Goal: Task Accomplishment & Management: Complete application form

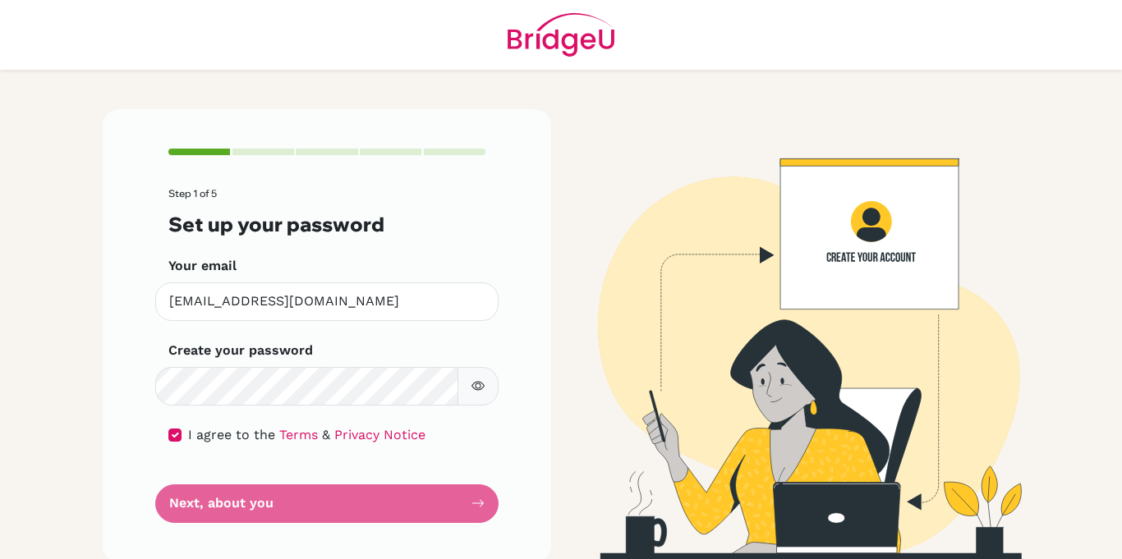
click at [354, 503] on form "Step 1 of 5 Set up your password Your email [EMAIL_ADDRESS][DOMAIN_NAME] Invali…" at bounding box center [326, 355] width 317 height 334
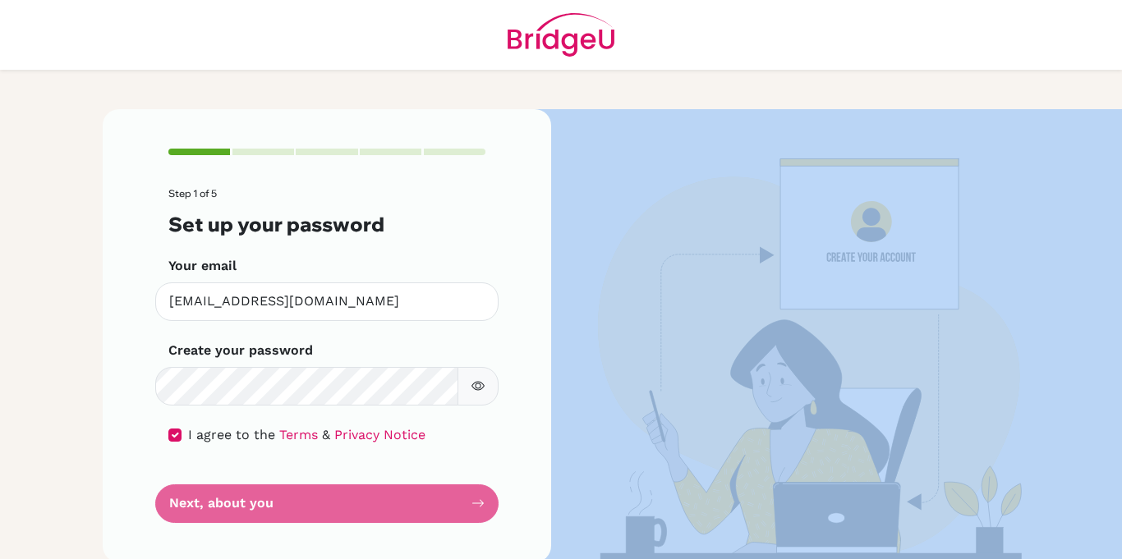
click at [354, 503] on form "Step 1 of 5 Set up your password Your email [EMAIL_ADDRESS][DOMAIN_NAME] Invali…" at bounding box center [326, 355] width 317 height 334
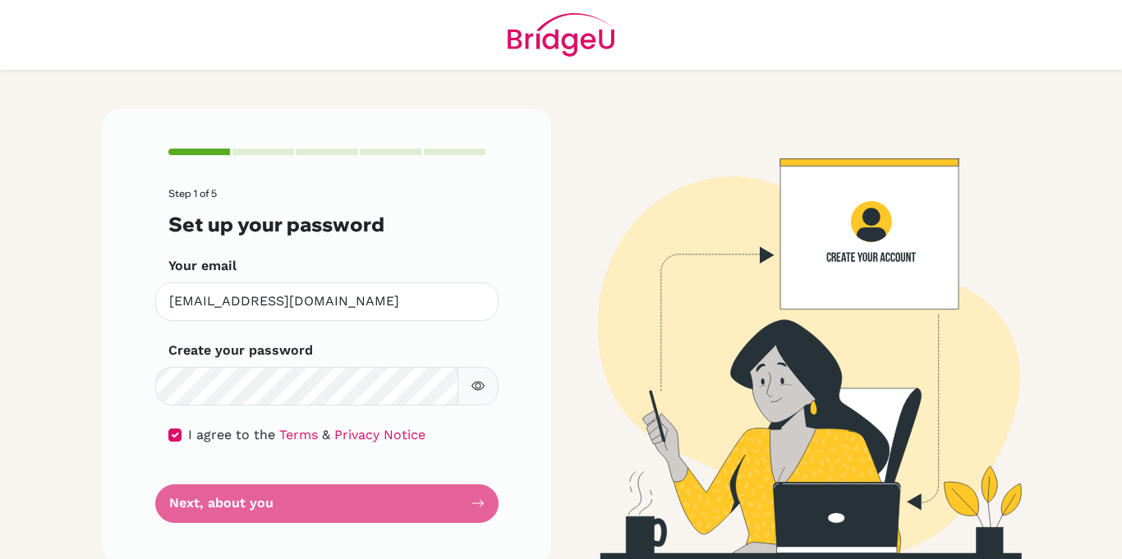
click at [354, 503] on form "Step 1 of 5 Set up your password Your email [EMAIL_ADDRESS][DOMAIN_NAME] Invali…" at bounding box center [326, 355] width 317 height 334
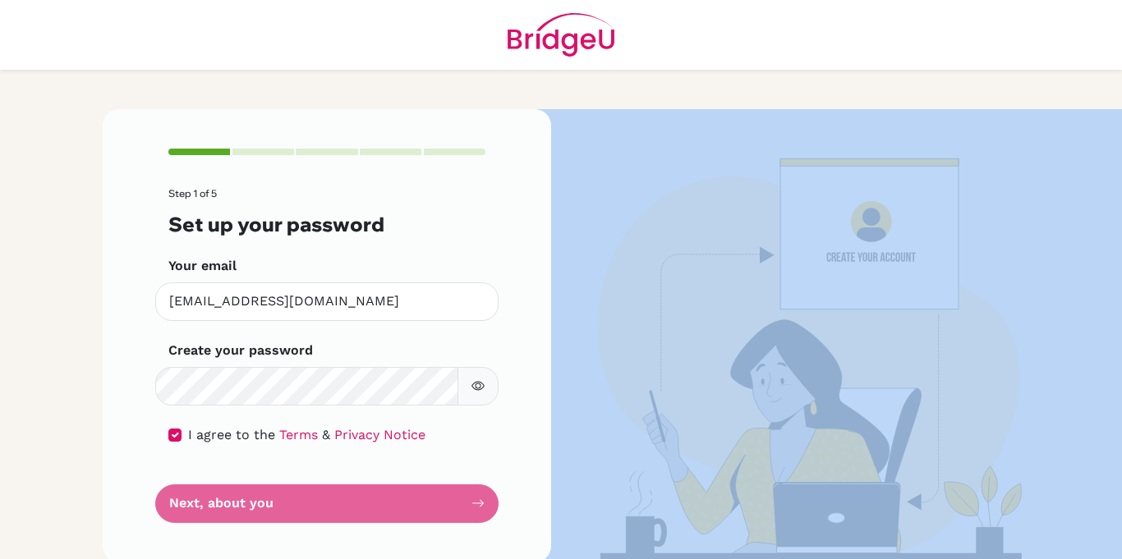
click at [354, 503] on form "Step 1 of 5 Set up your password Your email [EMAIL_ADDRESS][DOMAIN_NAME] Invali…" at bounding box center [326, 355] width 317 height 334
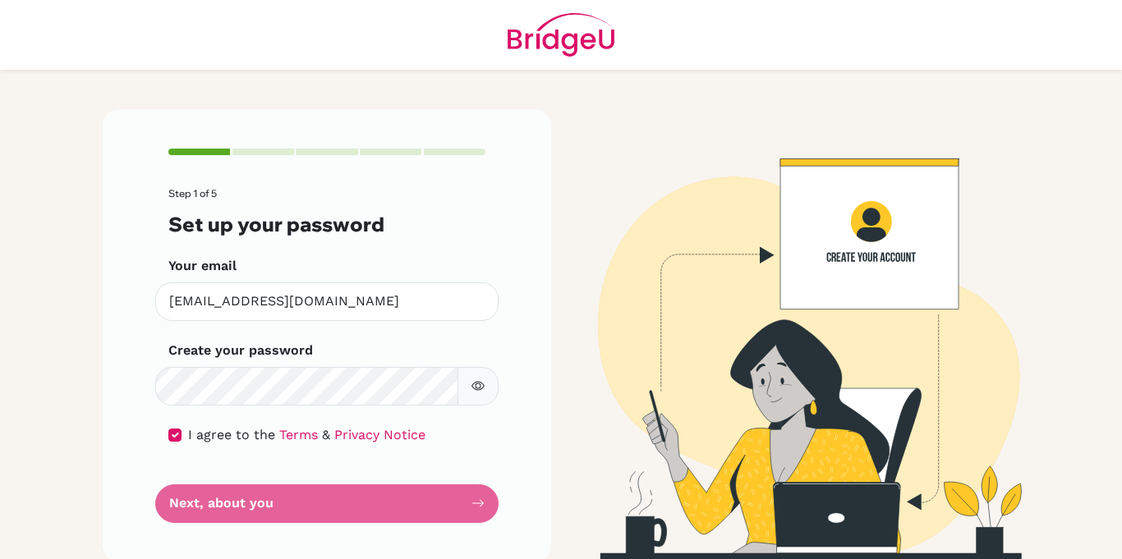
click at [481, 512] on form "Step 1 of 5 Set up your password Your email [EMAIL_ADDRESS][DOMAIN_NAME] Invali…" at bounding box center [326, 355] width 317 height 334
click at [466, 501] on form "Step 1 of 5 Set up your password Your email [EMAIL_ADDRESS][DOMAIN_NAME] Invali…" at bounding box center [326, 355] width 317 height 334
click at [224, 506] on form "Step 1 of 5 Set up your password Your email [EMAIL_ADDRESS][DOMAIN_NAME] Invali…" at bounding box center [326, 355] width 317 height 334
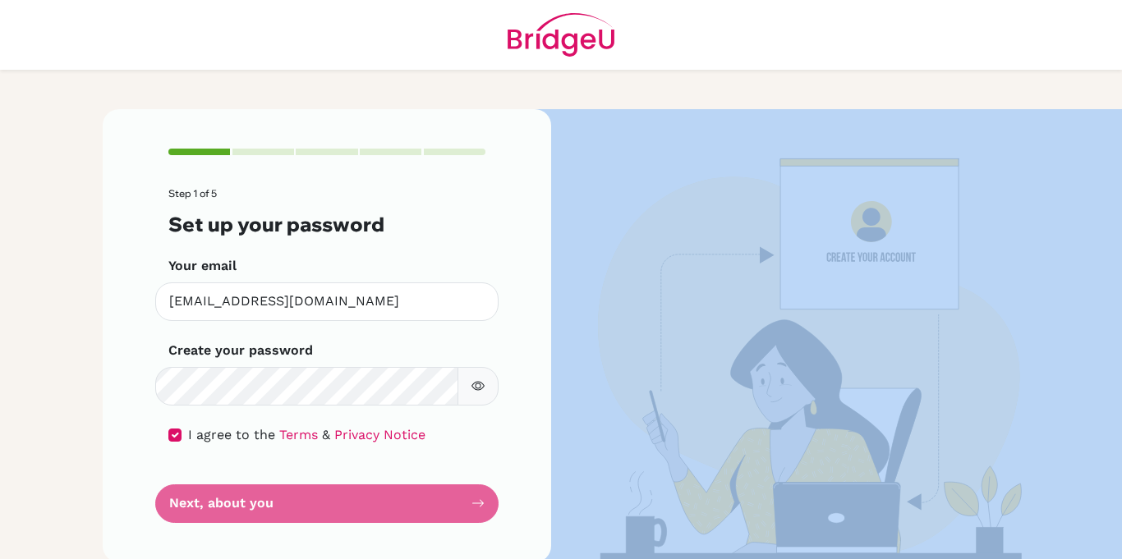
click at [224, 506] on form "Step 1 of 5 Set up your password Your email [EMAIL_ADDRESS][DOMAIN_NAME] Invali…" at bounding box center [326, 355] width 317 height 334
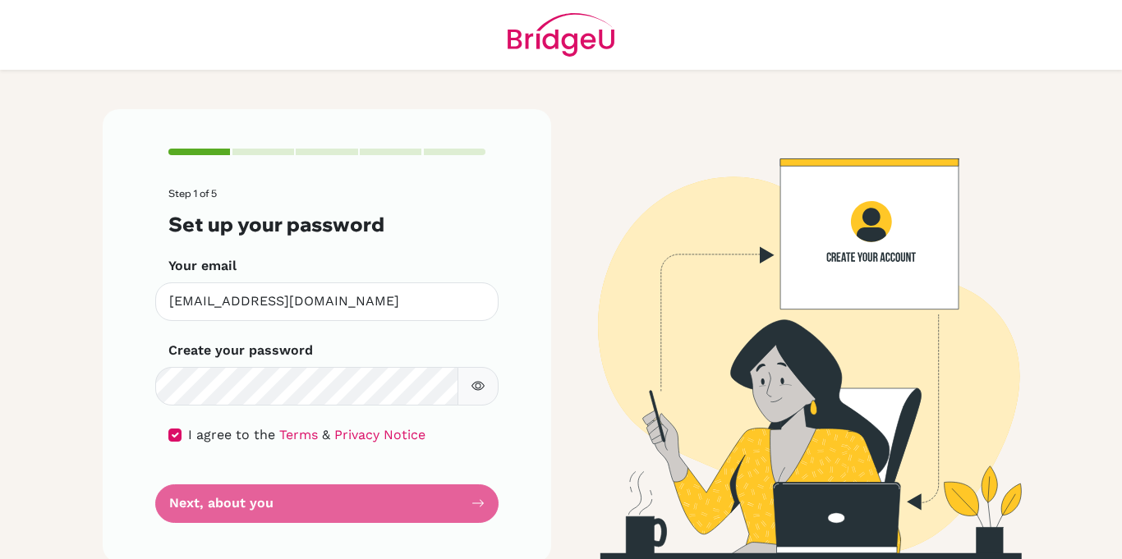
click at [204, 509] on form "Step 1 of 5 Set up your password Your email [EMAIL_ADDRESS][DOMAIN_NAME] Invali…" at bounding box center [326, 355] width 317 height 334
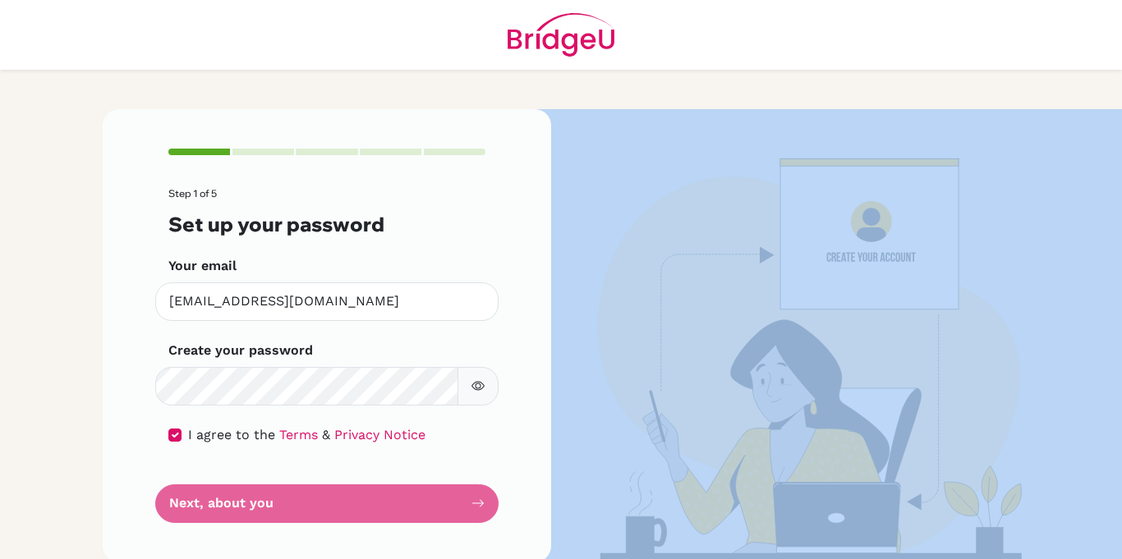
click at [204, 509] on form "Step 1 of 5 Set up your password Your email [EMAIL_ADDRESS][DOMAIN_NAME] Invali…" at bounding box center [326, 355] width 317 height 334
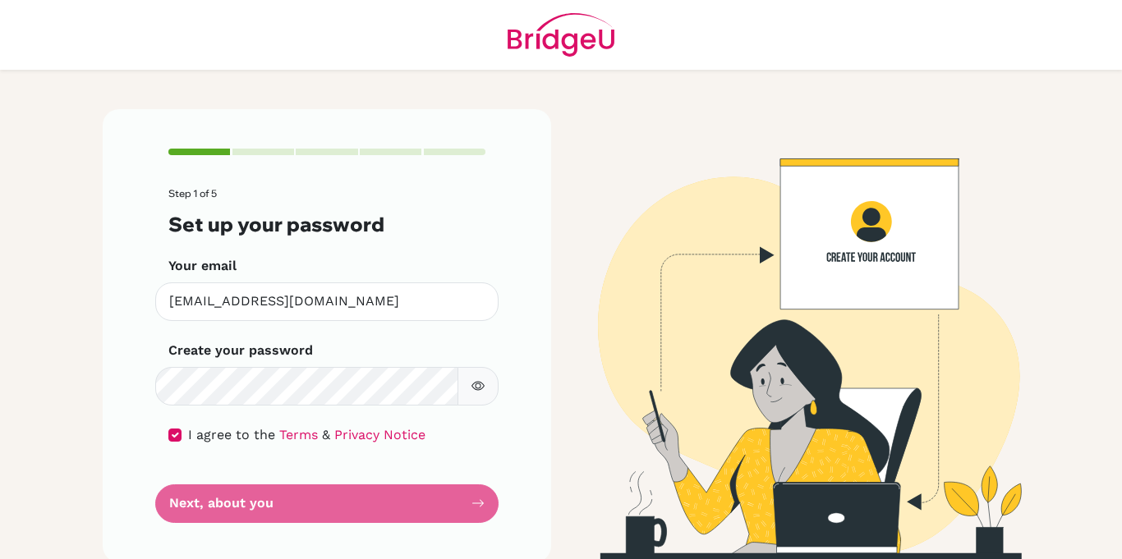
drag, startPoint x: 182, startPoint y: 503, endPoint x: 490, endPoint y: 533, distance: 309.6
click at [490, 533] on div "Step 1 of 5 Set up your password Your email [EMAIL_ADDRESS][DOMAIN_NAME] Invali…" at bounding box center [327, 335] width 449 height 453
click at [463, 502] on form "Step 1 of 5 Set up your password Your email [EMAIL_ADDRESS][DOMAIN_NAME] Invali…" at bounding box center [326, 355] width 317 height 334
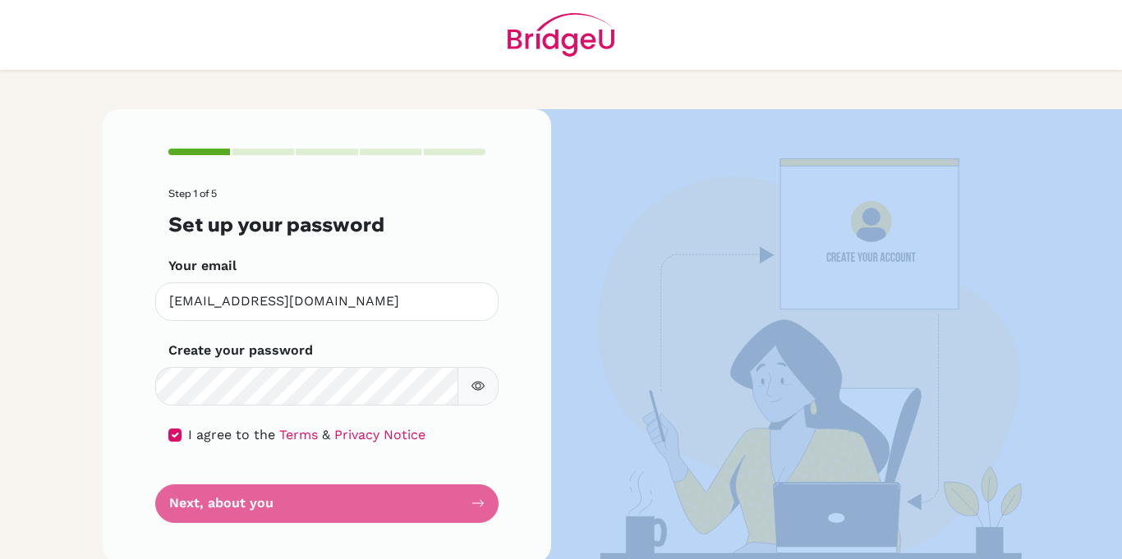
click at [463, 502] on form "Step 1 of 5 Set up your password Your email [EMAIL_ADDRESS][DOMAIN_NAME] Invali…" at bounding box center [326, 355] width 317 height 334
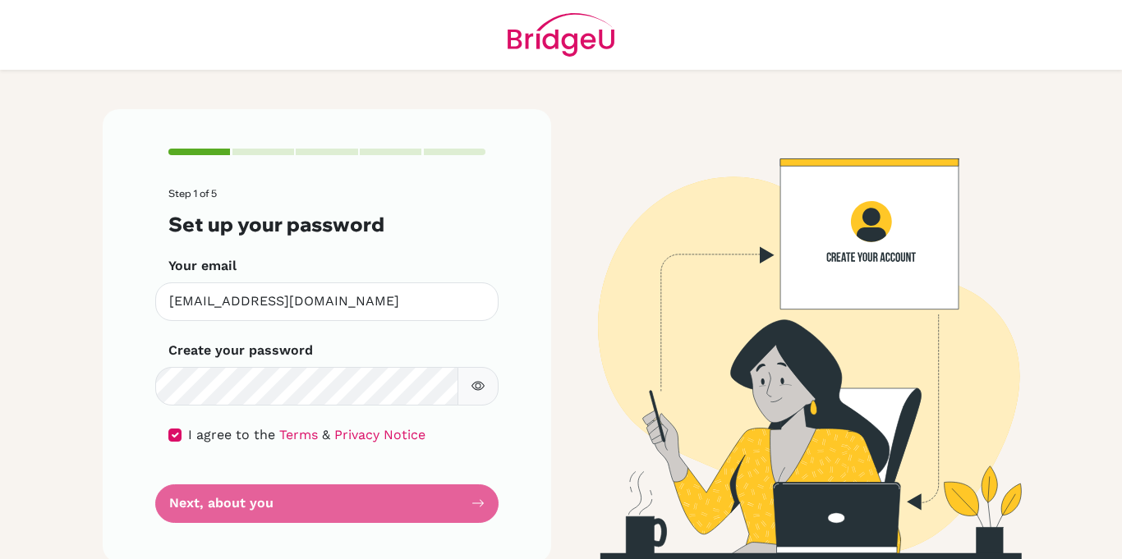
click at [463, 502] on form "Step 1 of 5 Set up your password Your email [EMAIL_ADDRESS][DOMAIN_NAME] Invali…" at bounding box center [326, 355] width 317 height 334
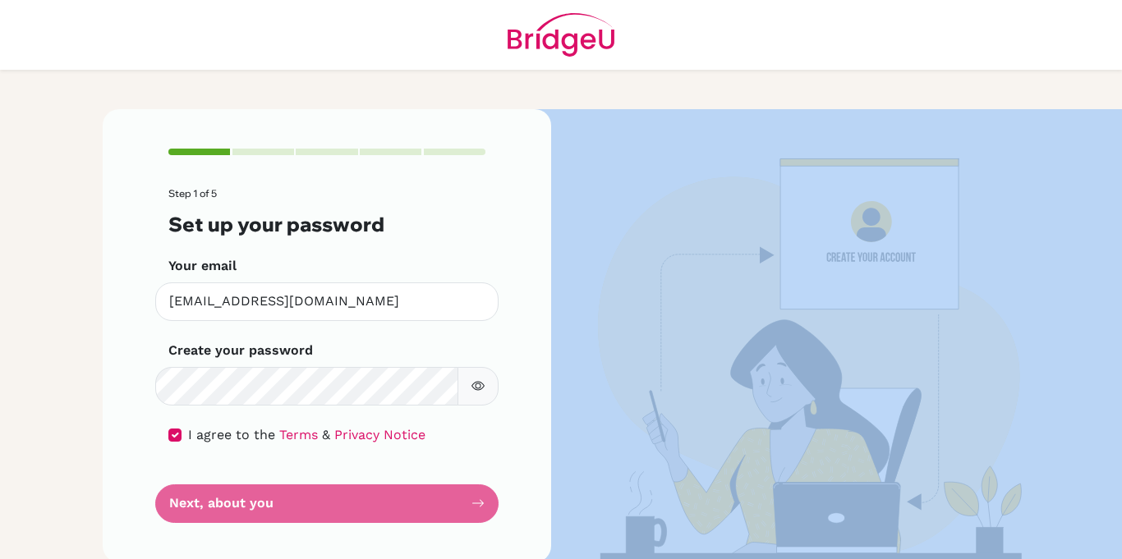
click at [463, 502] on form "Step 1 of 5 Set up your password Your email [EMAIL_ADDRESS][DOMAIN_NAME] Invali…" at bounding box center [326, 355] width 317 height 334
click at [276, 503] on form "Step 1 of 5 Set up your password Your email [EMAIL_ADDRESS][DOMAIN_NAME] Invali…" at bounding box center [326, 355] width 317 height 334
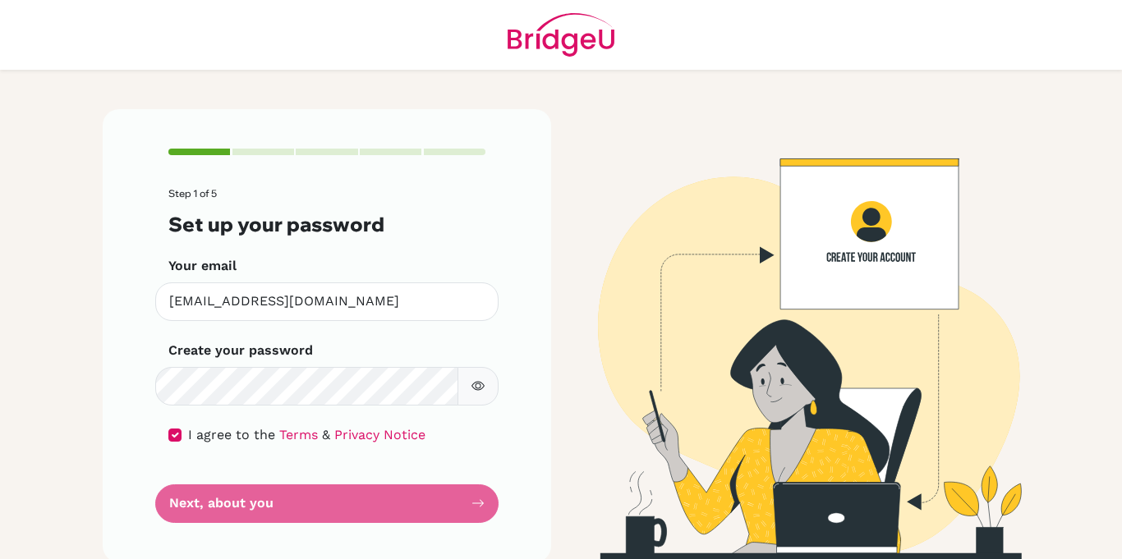
click at [276, 503] on form "Step 1 of 5 Set up your password Your email [EMAIL_ADDRESS][DOMAIN_NAME] Invali…" at bounding box center [326, 355] width 317 height 334
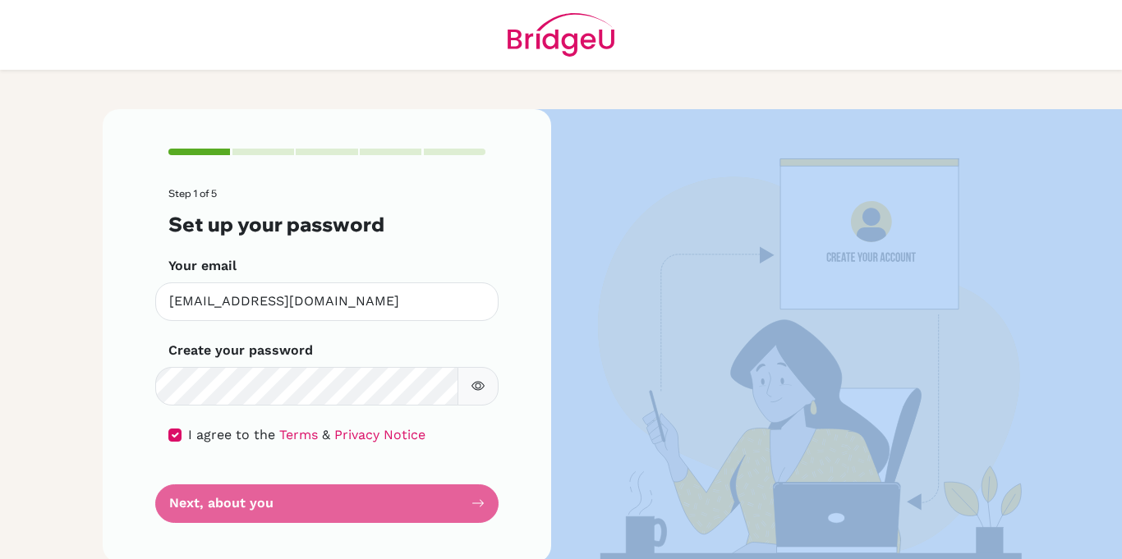
click at [276, 503] on form "Step 1 of 5 Set up your password Your email [EMAIL_ADDRESS][DOMAIN_NAME] Invali…" at bounding box center [326, 355] width 317 height 334
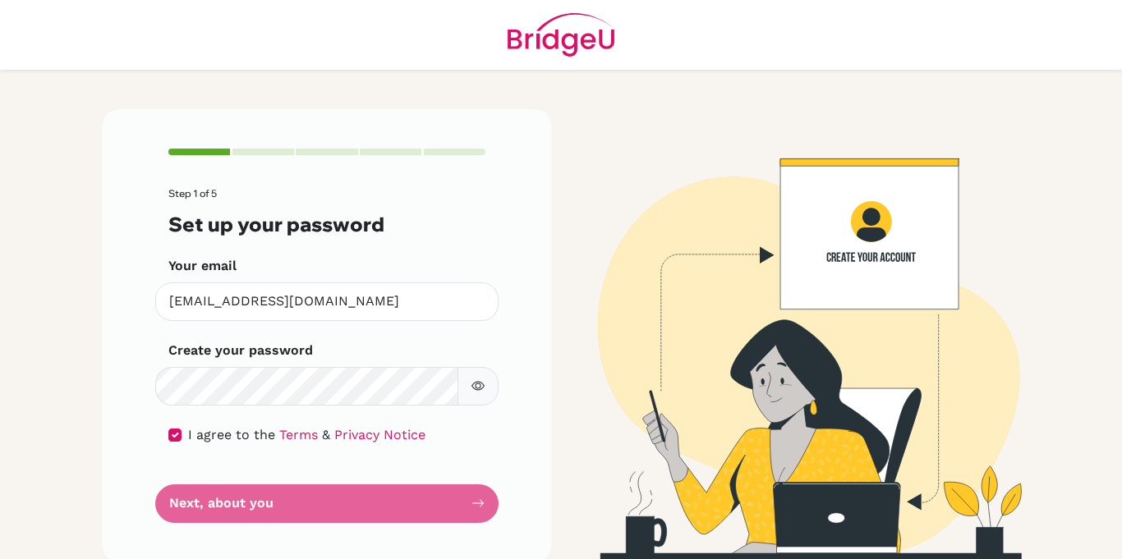
click at [276, 503] on form "Step 1 of 5 Set up your password Your email [EMAIL_ADDRESS][DOMAIN_NAME] Invali…" at bounding box center [326, 355] width 317 height 334
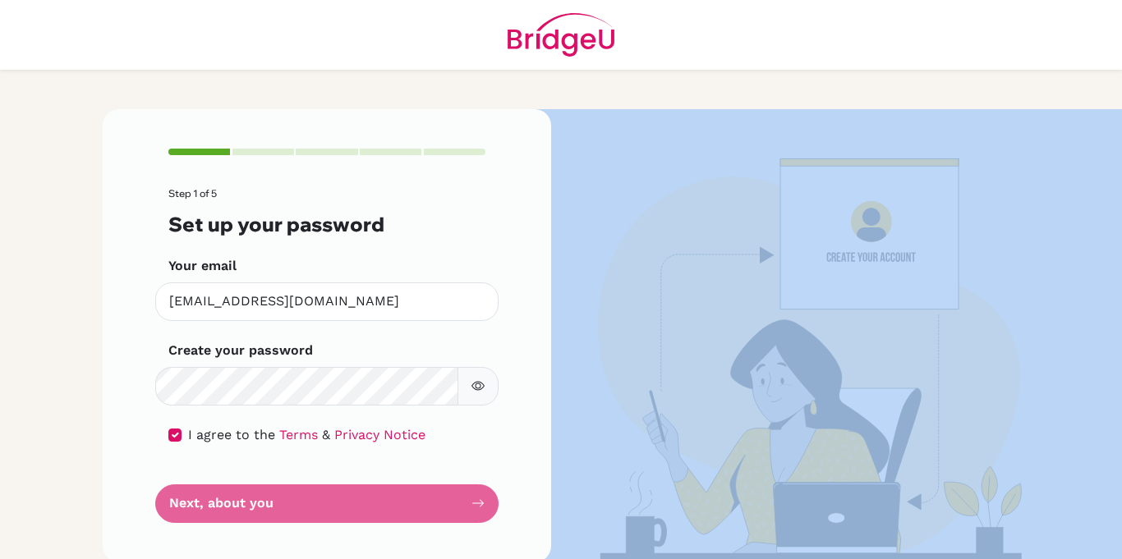
click at [276, 503] on form "Step 1 of 5 Set up your password Your email [EMAIL_ADDRESS][DOMAIN_NAME] Invali…" at bounding box center [326, 355] width 317 height 334
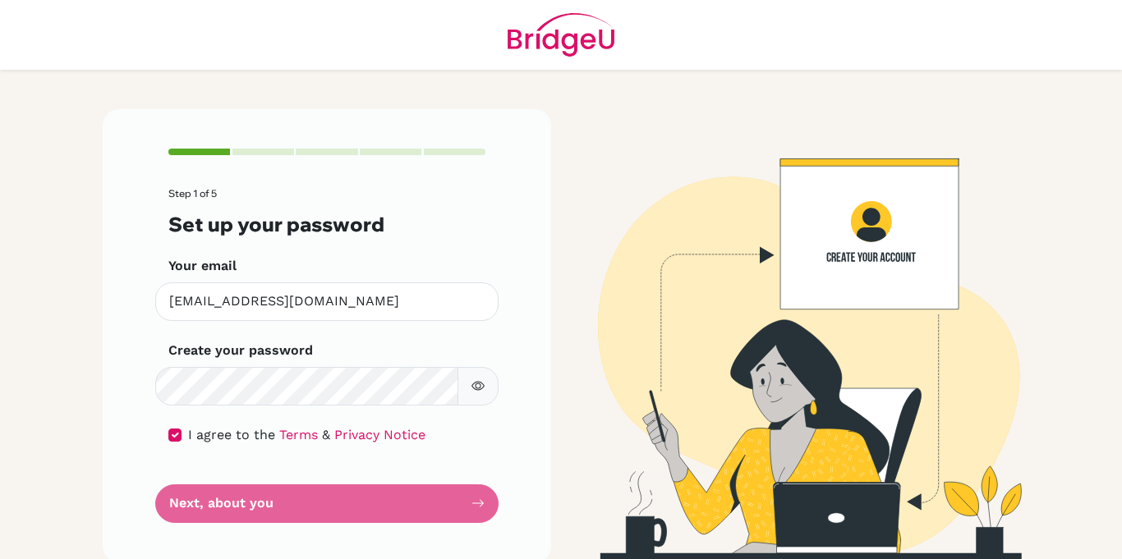
click at [276, 503] on form "Step 1 of 5 Set up your password Your email [EMAIL_ADDRESS][DOMAIN_NAME] Invali…" at bounding box center [326, 355] width 317 height 334
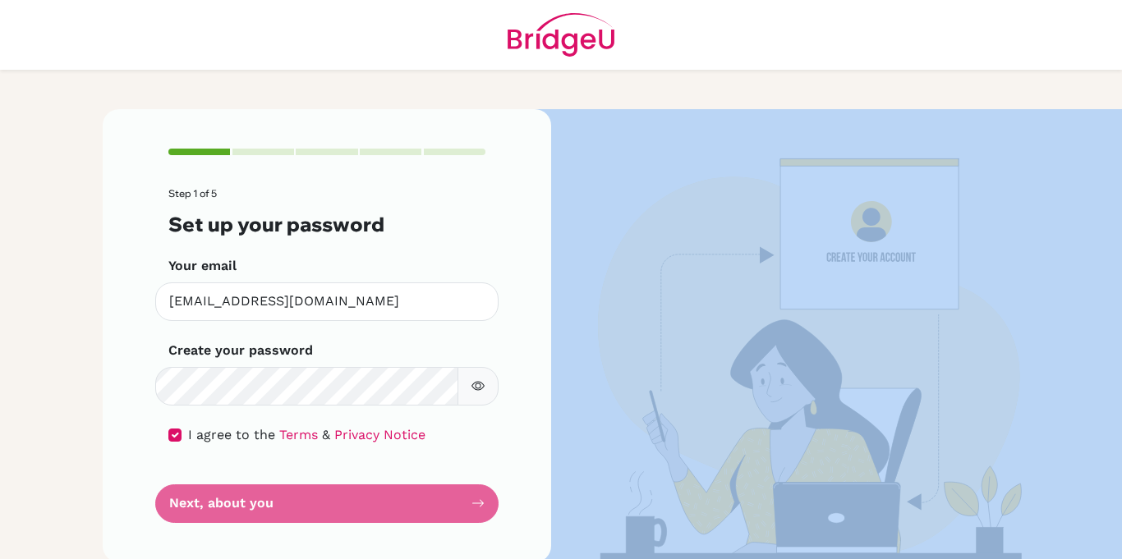
click at [276, 503] on form "Step 1 of 5 Set up your password Your email [EMAIL_ADDRESS][DOMAIN_NAME] Invali…" at bounding box center [326, 355] width 317 height 334
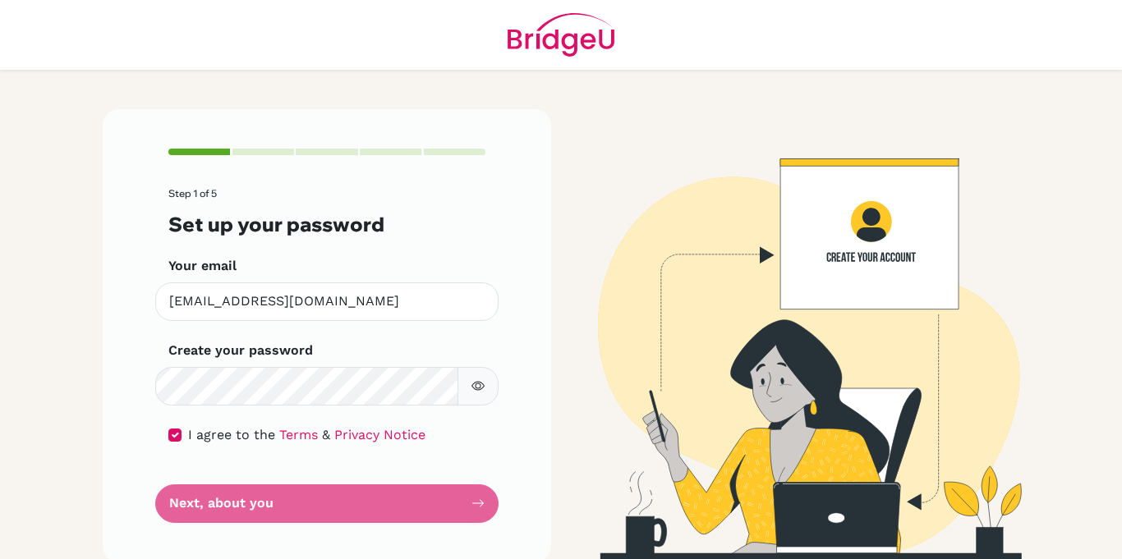
click at [276, 503] on form "Step 1 of 5 Set up your password Your email [EMAIL_ADDRESS][DOMAIN_NAME] Invali…" at bounding box center [326, 355] width 317 height 334
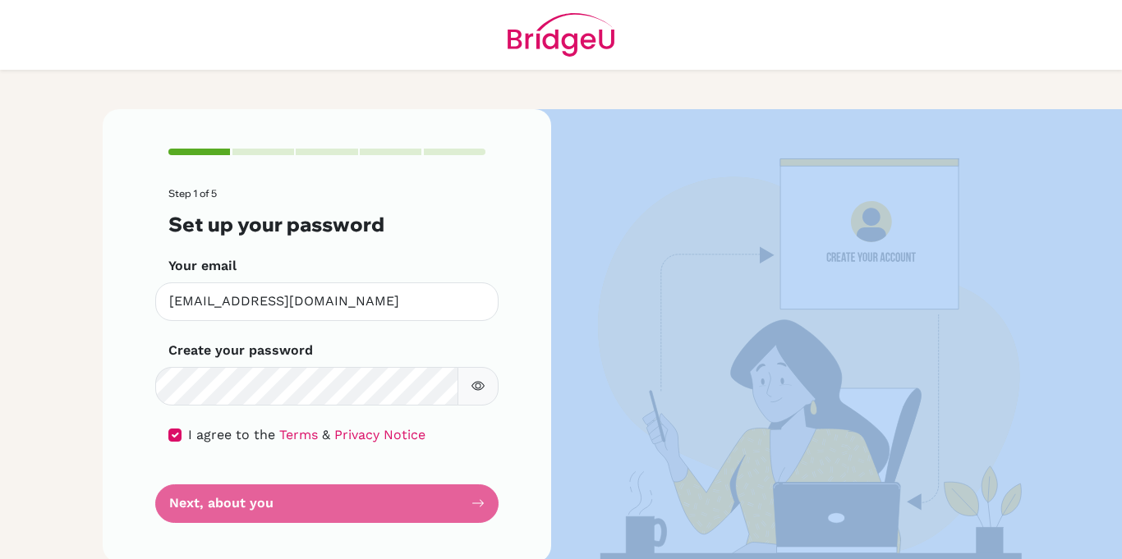
click at [276, 503] on form "Step 1 of 5 Set up your password Your email [EMAIL_ADDRESS][DOMAIN_NAME] Invali…" at bounding box center [326, 355] width 317 height 334
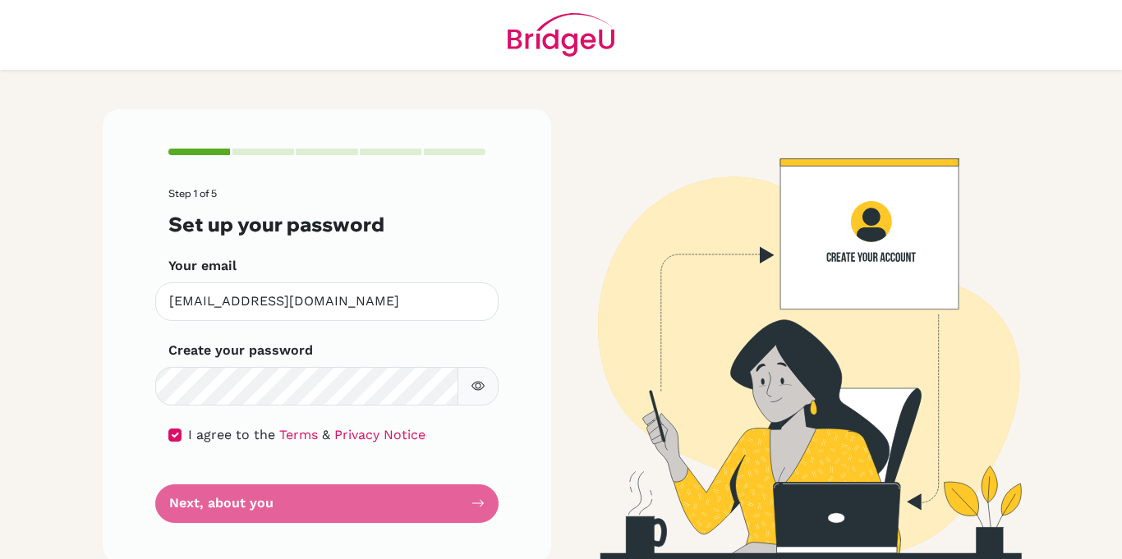
click at [276, 503] on form "Step 1 of 5 Set up your password Your email [EMAIL_ADDRESS][DOMAIN_NAME] Invali…" at bounding box center [326, 355] width 317 height 334
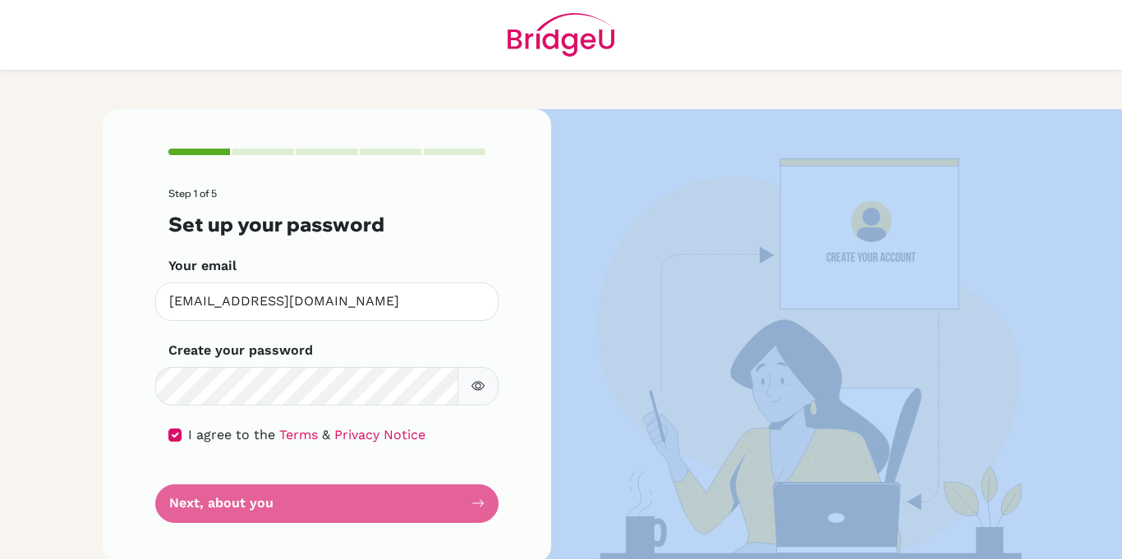
click at [276, 503] on form "Step 1 of 5 Set up your password Your email [EMAIL_ADDRESS][DOMAIN_NAME] Invali…" at bounding box center [326, 355] width 317 height 334
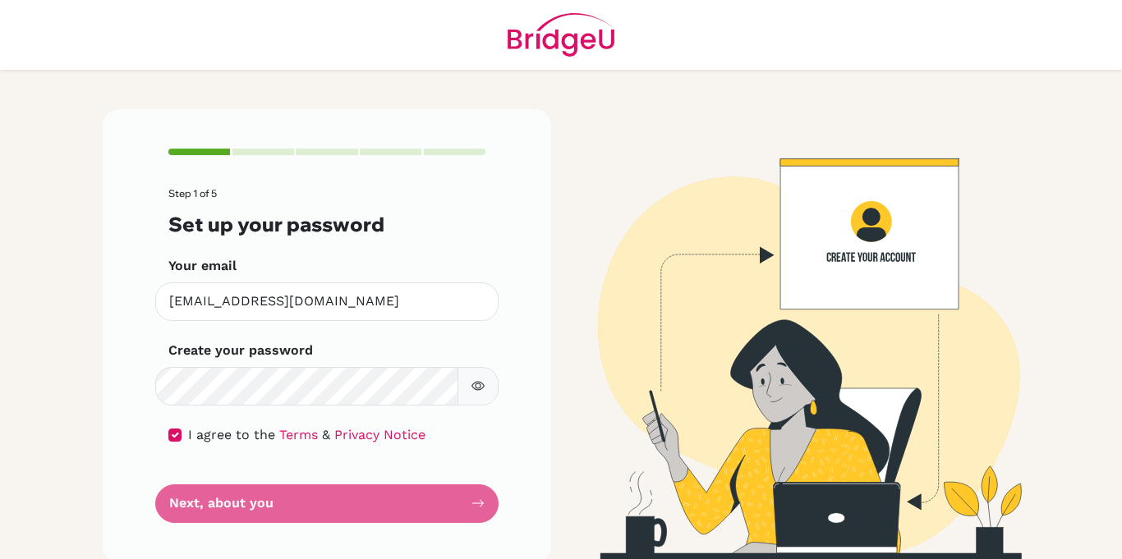
click at [276, 503] on form "Step 1 of 5 Set up your password Your email [EMAIL_ADDRESS][DOMAIN_NAME] Invali…" at bounding box center [326, 355] width 317 height 334
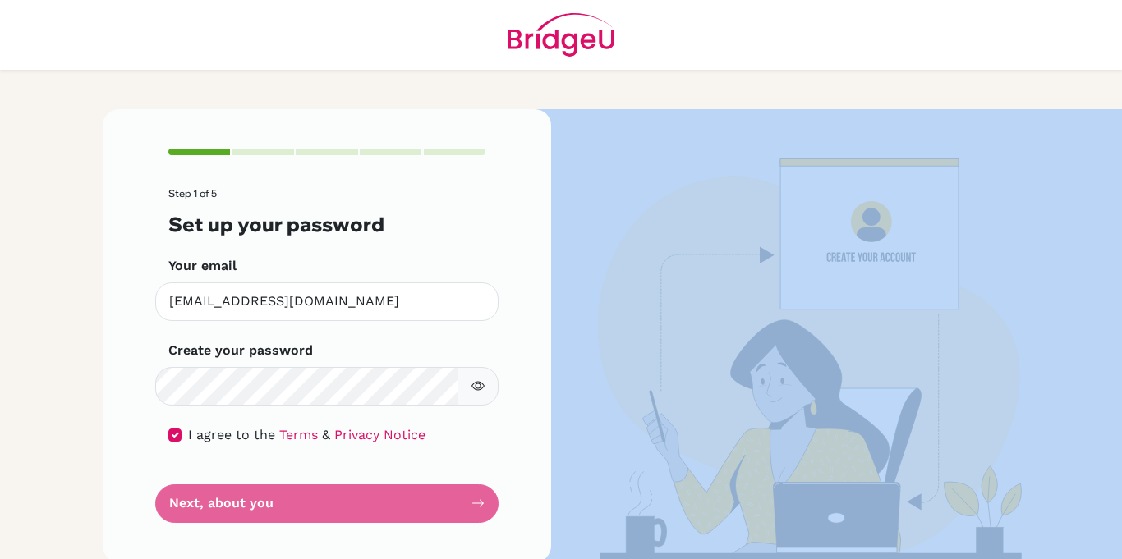
click at [276, 503] on form "Step 1 of 5 Set up your password Your email [EMAIL_ADDRESS][DOMAIN_NAME] Invali…" at bounding box center [326, 355] width 317 height 334
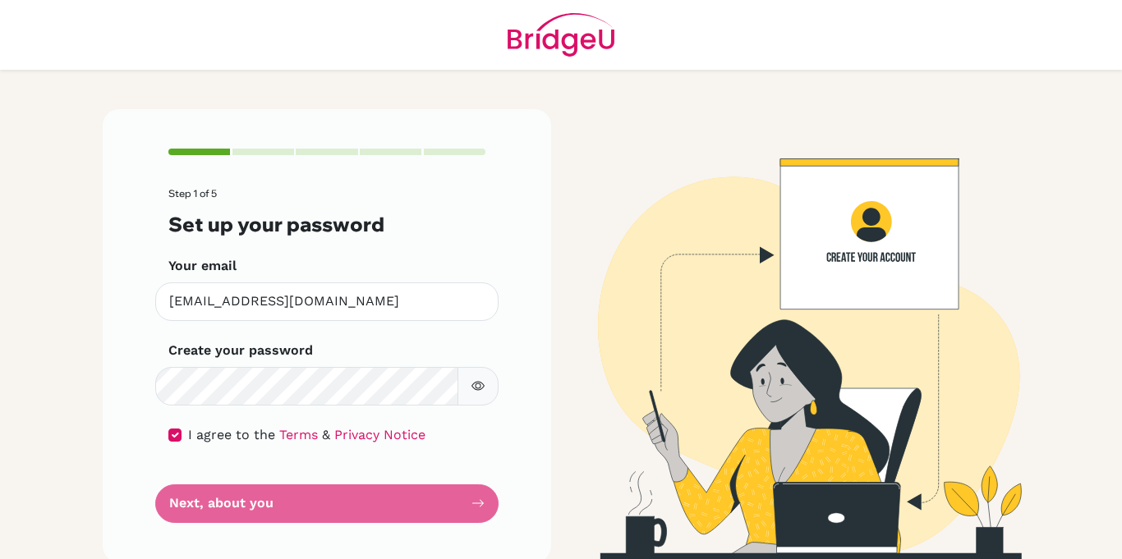
click at [276, 503] on form "Step 1 of 5 Set up your password Your email [EMAIL_ADDRESS][DOMAIN_NAME] Invali…" at bounding box center [326, 355] width 317 height 334
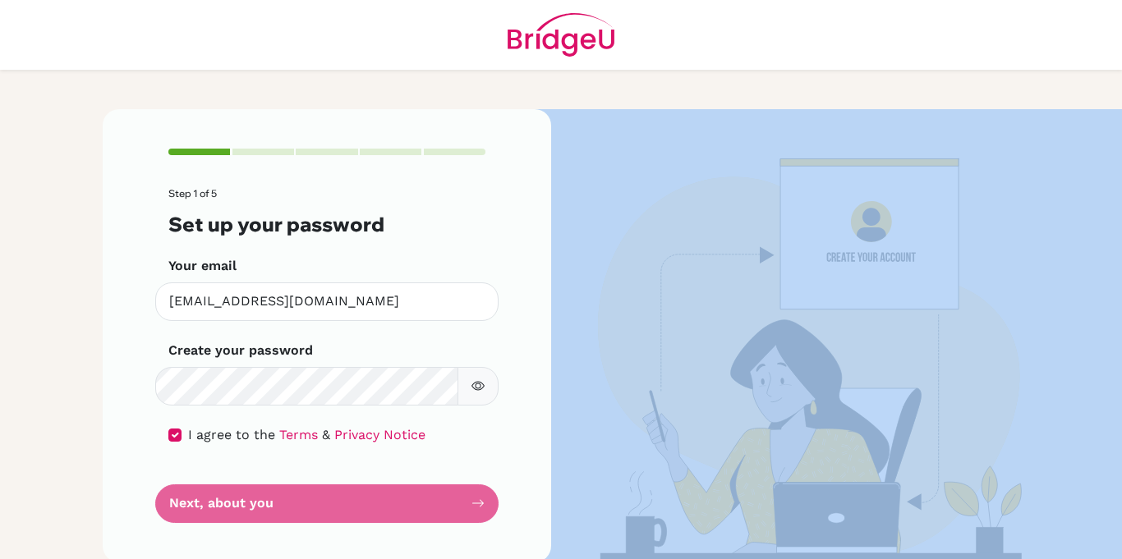
click at [276, 503] on form "Step 1 of 5 Set up your password Your email [EMAIL_ADDRESS][DOMAIN_NAME] Invali…" at bounding box center [326, 355] width 317 height 334
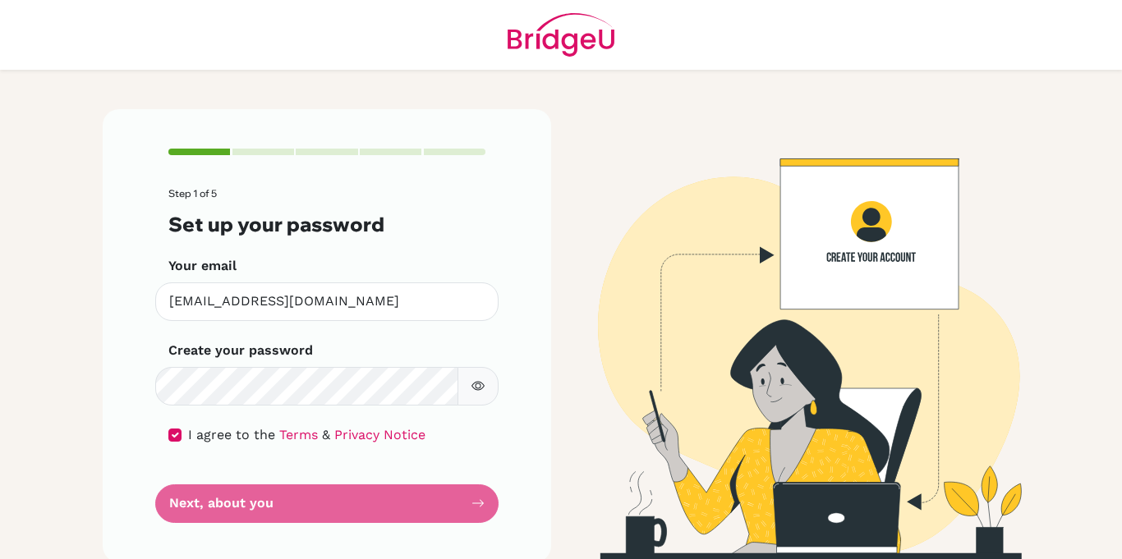
click at [276, 503] on form "Step 1 of 5 Set up your password Your email [EMAIL_ADDRESS][DOMAIN_NAME] Invali…" at bounding box center [326, 355] width 317 height 334
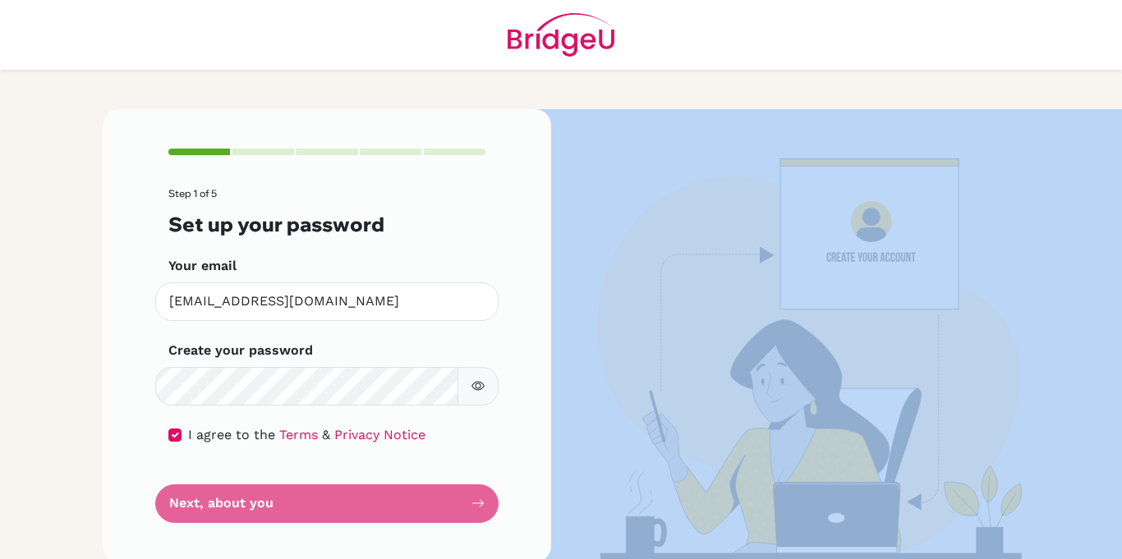
click at [276, 503] on form "Step 1 of 5 Set up your password Your email [EMAIL_ADDRESS][DOMAIN_NAME] Invali…" at bounding box center [326, 355] width 317 height 334
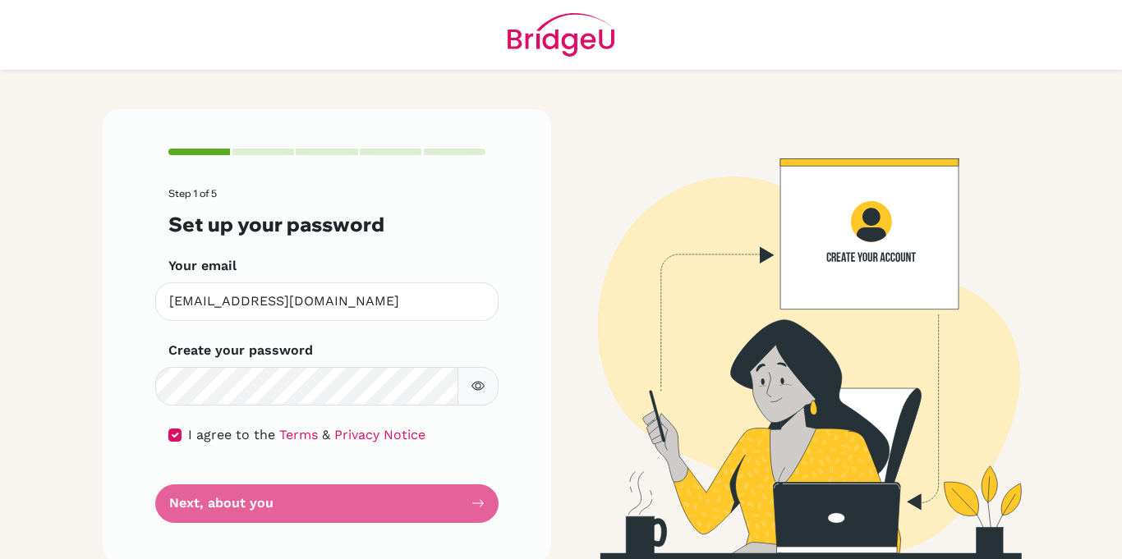
click at [276, 503] on form "Step 1 of 5 Set up your password Your email [EMAIL_ADDRESS][DOMAIN_NAME] Invali…" at bounding box center [326, 355] width 317 height 334
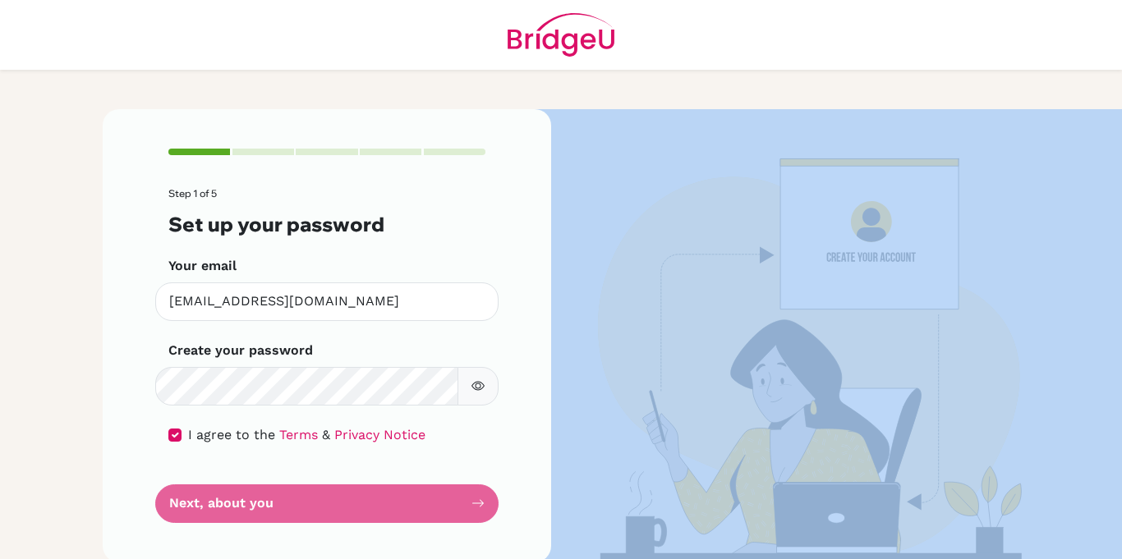
click at [276, 503] on form "Step 1 of 5 Set up your password Your email [EMAIL_ADDRESS][DOMAIN_NAME] Invali…" at bounding box center [326, 355] width 317 height 334
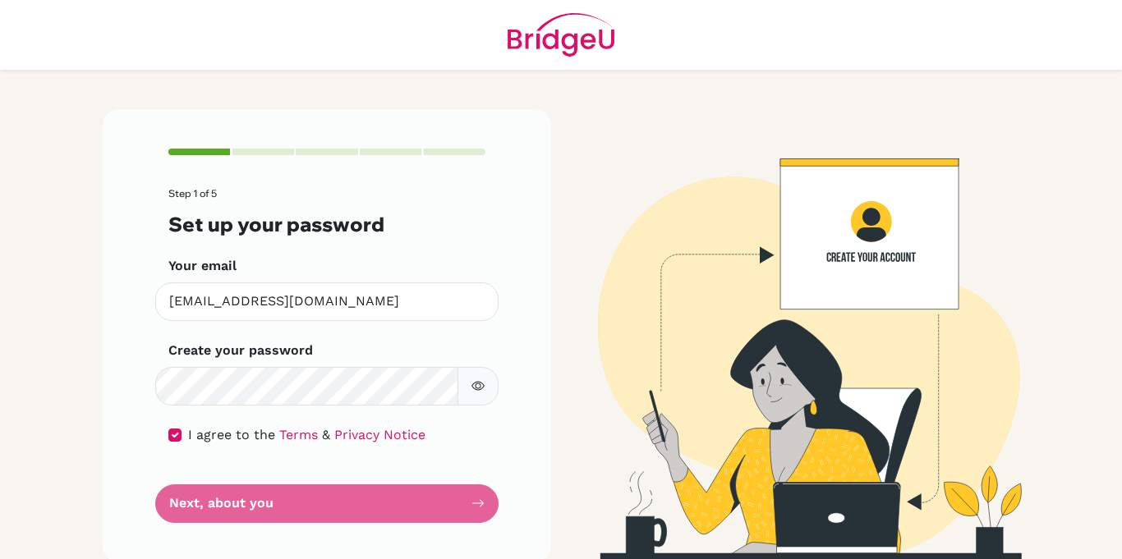
click at [276, 503] on form "Step 1 of 5 Set up your password Your email [EMAIL_ADDRESS][DOMAIN_NAME] Invali…" at bounding box center [326, 355] width 317 height 334
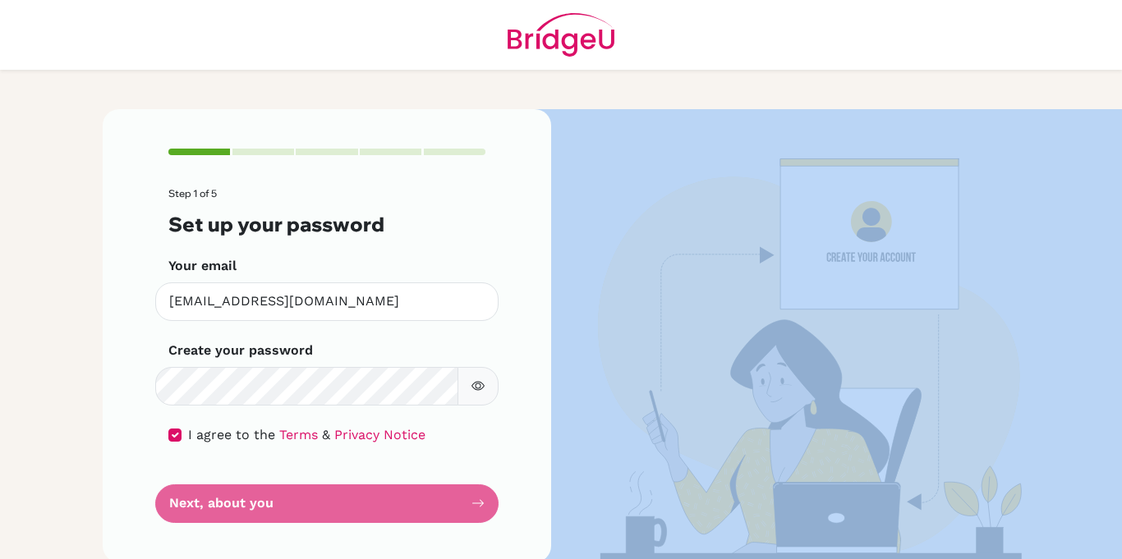
click at [276, 503] on form "Step 1 of 5 Set up your password Your email [EMAIL_ADDRESS][DOMAIN_NAME] Invali…" at bounding box center [326, 355] width 317 height 334
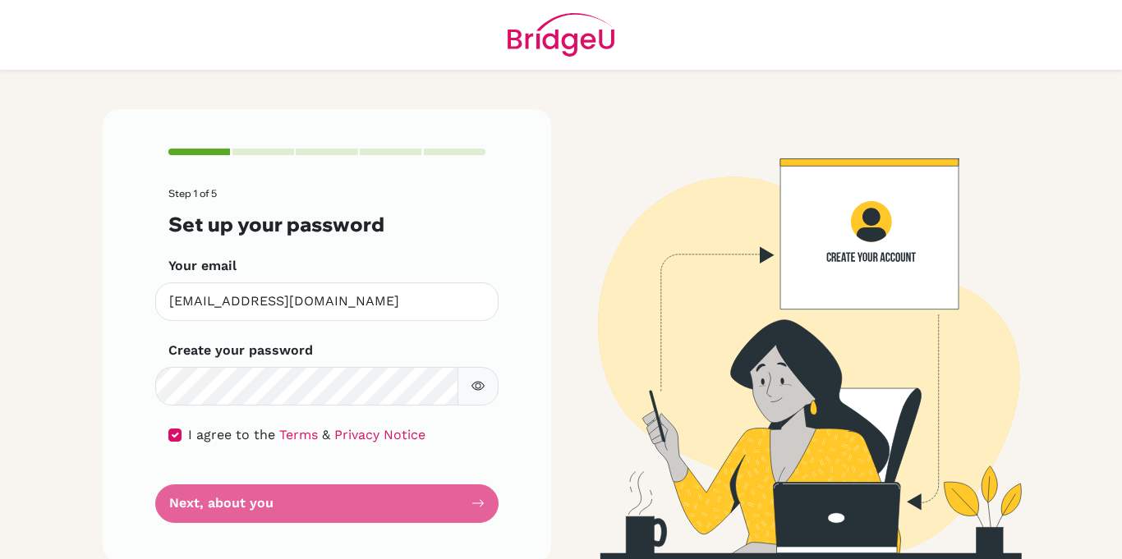
click at [276, 503] on form "Step 1 of 5 Set up your password Your email [EMAIL_ADDRESS][DOMAIN_NAME] Invali…" at bounding box center [326, 355] width 317 height 334
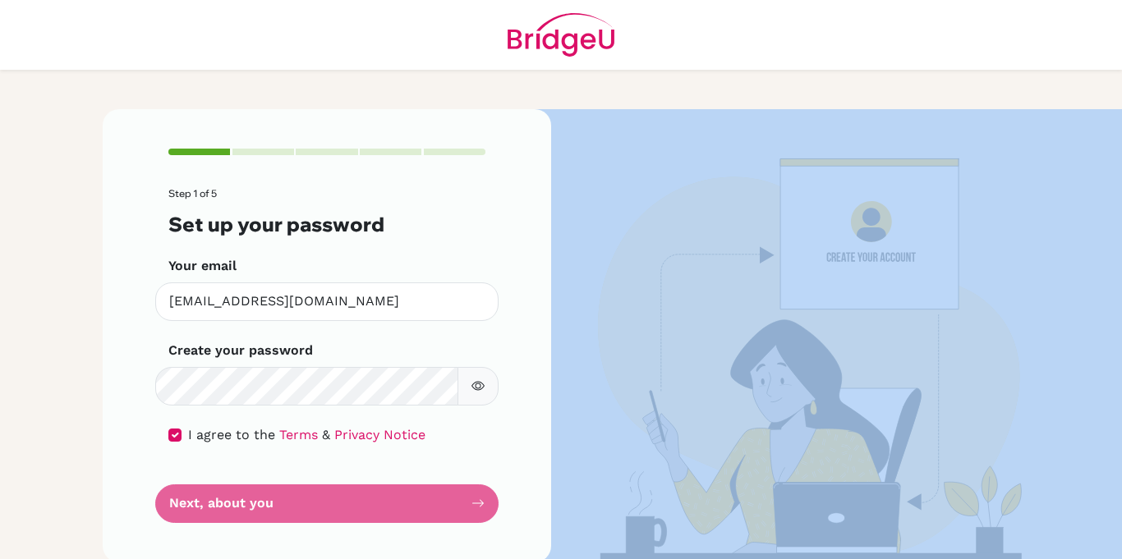
click at [276, 503] on form "Step 1 of 5 Set up your password Your email [EMAIL_ADDRESS][DOMAIN_NAME] Invali…" at bounding box center [326, 355] width 317 height 334
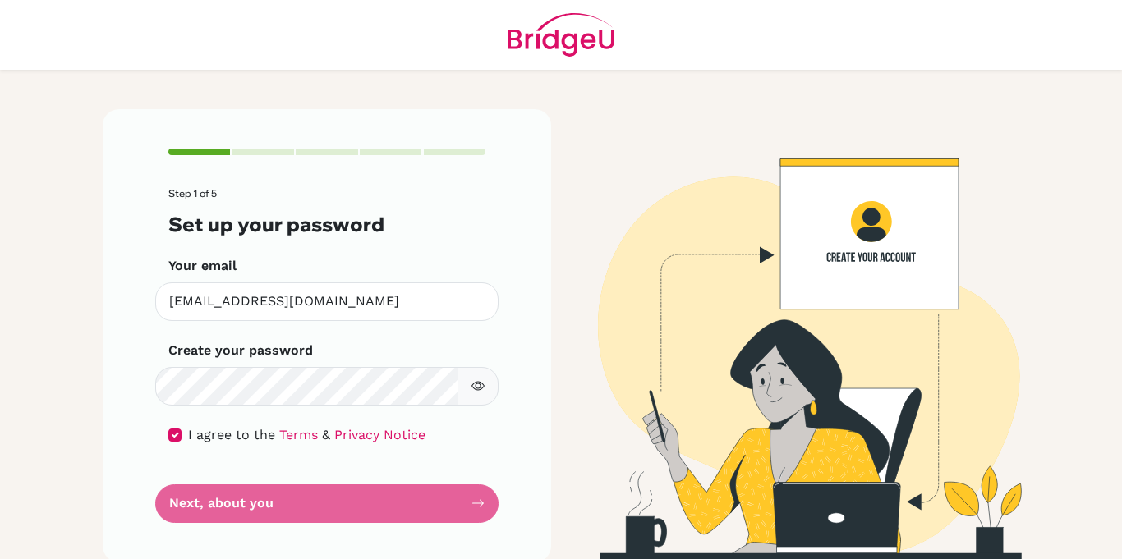
click at [276, 503] on form "Step 1 of 5 Set up your password Your email [EMAIL_ADDRESS][DOMAIN_NAME] Invali…" at bounding box center [326, 355] width 317 height 334
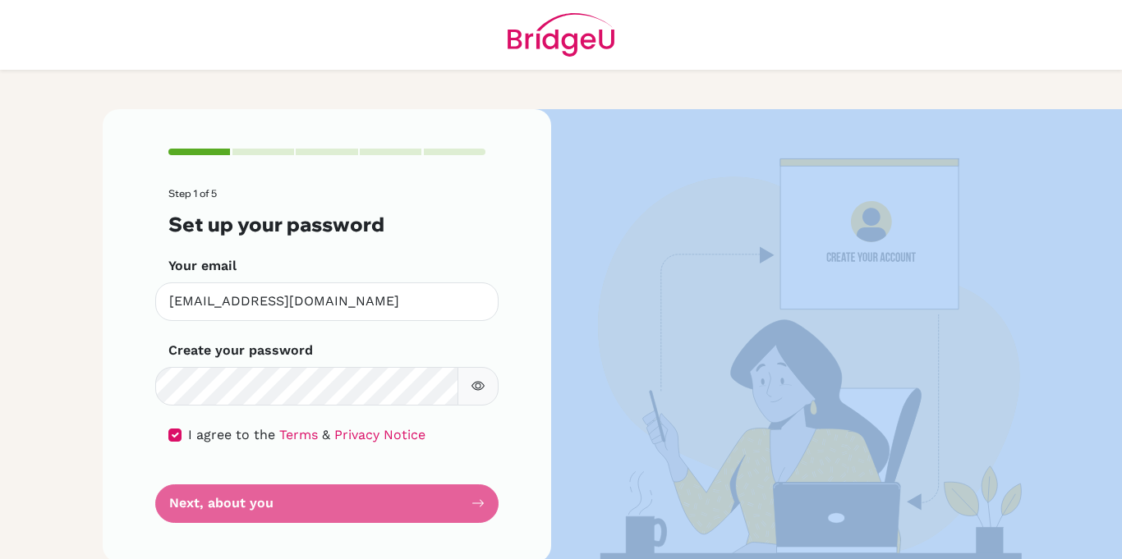
click at [276, 503] on form "Step 1 of 5 Set up your password Your email [EMAIL_ADDRESS][DOMAIN_NAME] Invali…" at bounding box center [326, 355] width 317 height 334
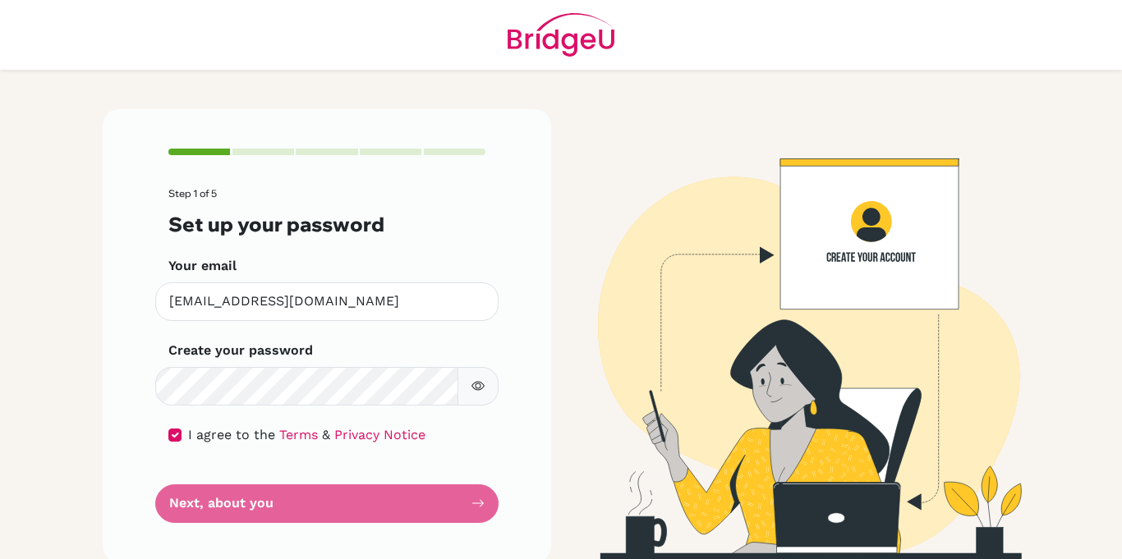
click at [276, 503] on form "Step 1 of 5 Set up your password Your email [EMAIL_ADDRESS][DOMAIN_NAME] Invali…" at bounding box center [326, 355] width 317 height 334
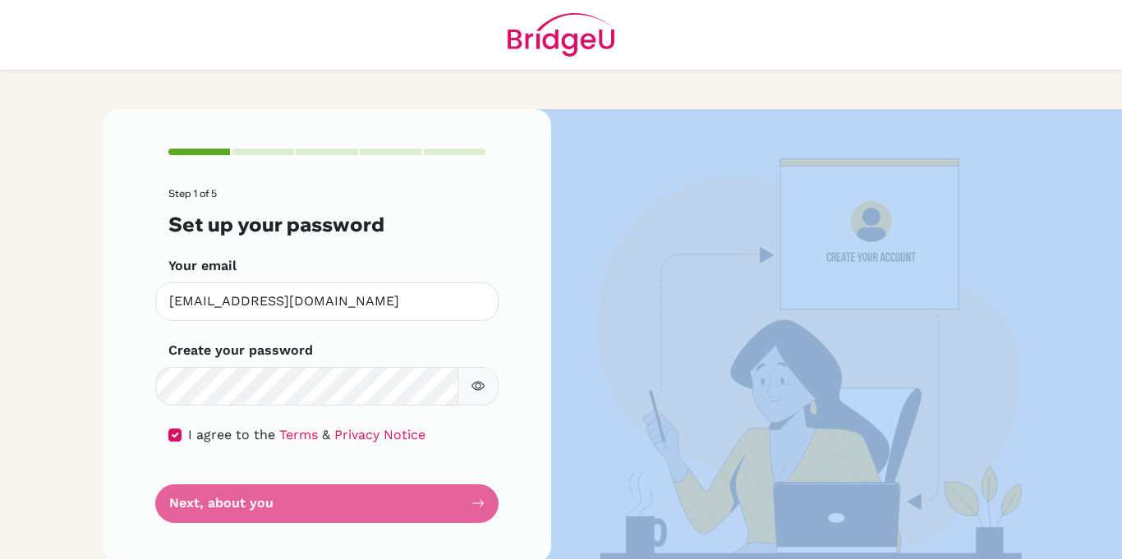
click at [276, 503] on form "Step 1 of 5 Set up your password Your email [EMAIL_ADDRESS][DOMAIN_NAME] Invali…" at bounding box center [326, 355] width 317 height 334
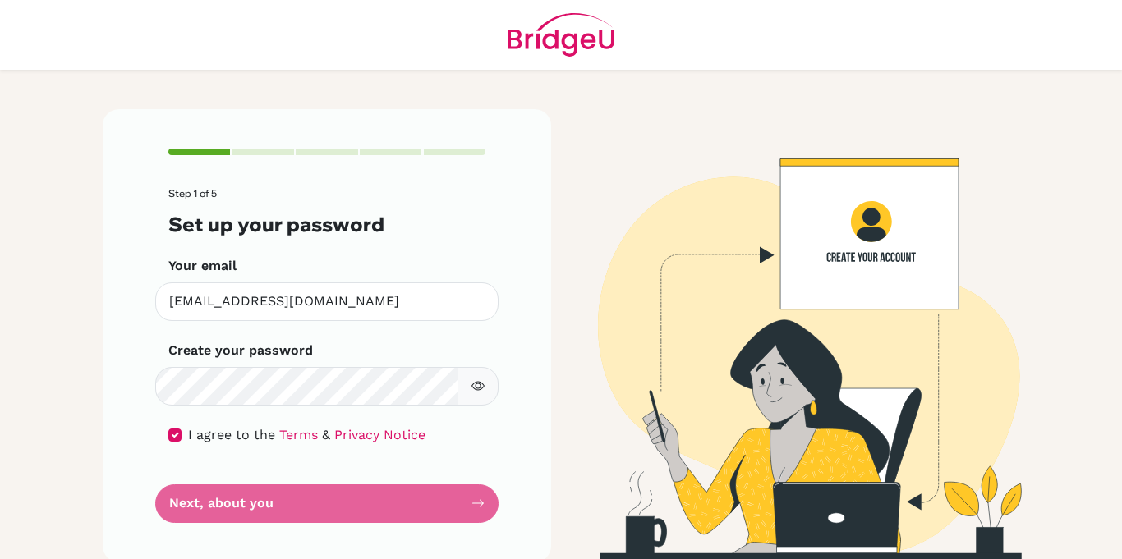
click at [276, 503] on form "Step 1 of 5 Set up your password Your email [EMAIL_ADDRESS][DOMAIN_NAME] Invali…" at bounding box center [326, 355] width 317 height 334
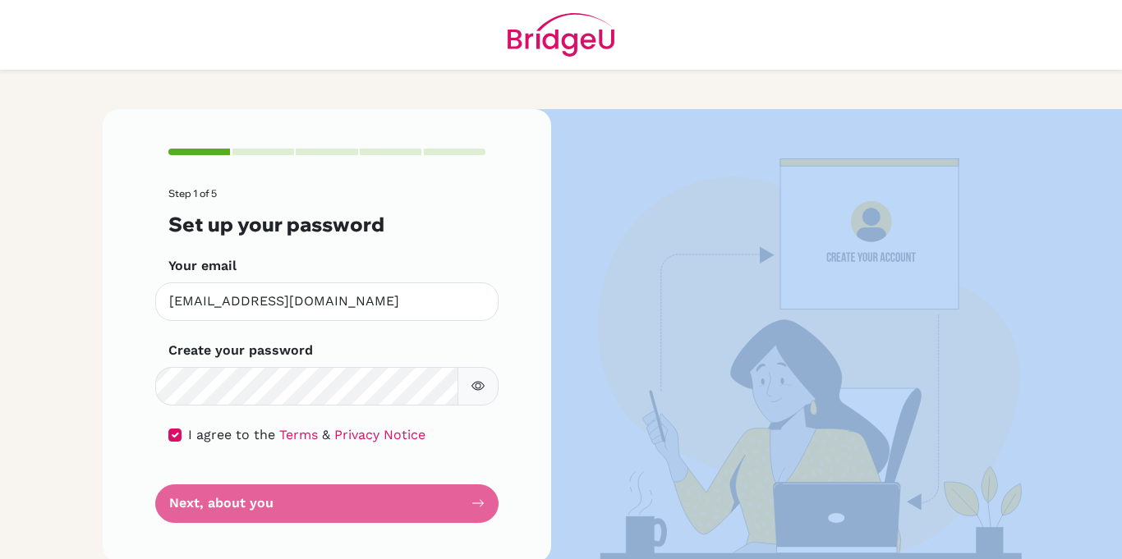
click at [276, 503] on form "Step 1 of 5 Set up your password Your email [EMAIL_ADDRESS][DOMAIN_NAME] Invali…" at bounding box center [326, 355] width 317 height 334
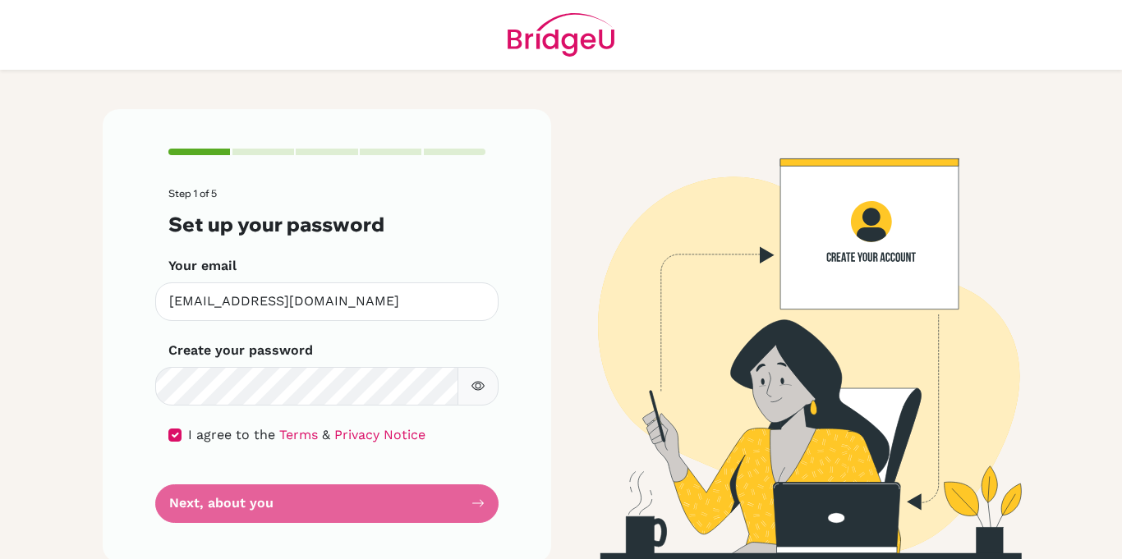
click at [489, 504] on div "Step 1 of 5 Set up your password Your email [EMAIL_ADDRESS][DOMAIN_NAME] Invali…" at bounding box center [327, 335] width 449 height 453
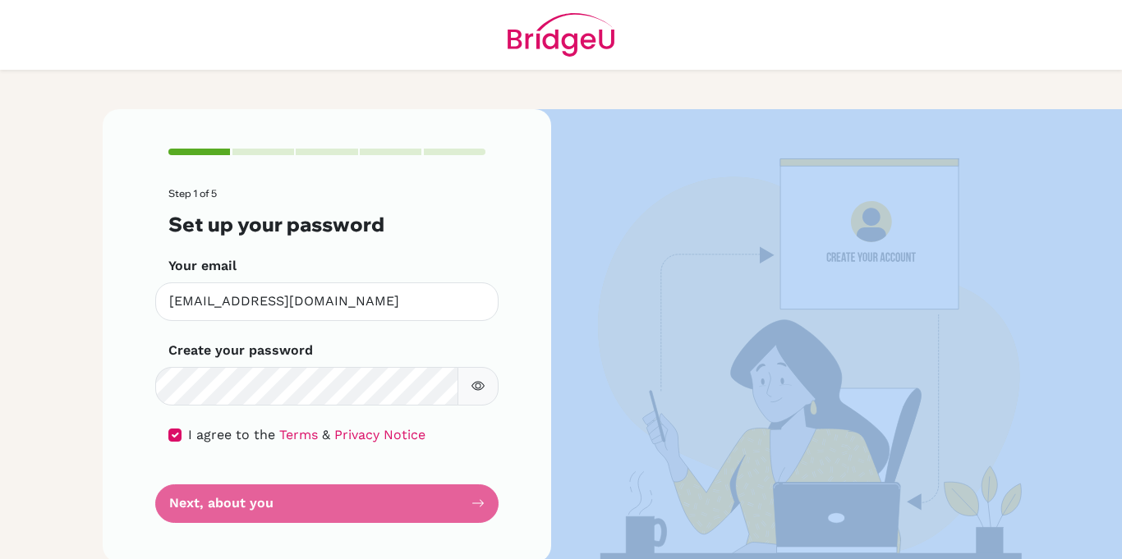
click at [489, 504] on div "Step 1 of 5 Set up your password Your email [EMAIL_ADDRESS][DOMAIN_NAME] Invali…" at bounding box center [327, 335] width 449 height 453
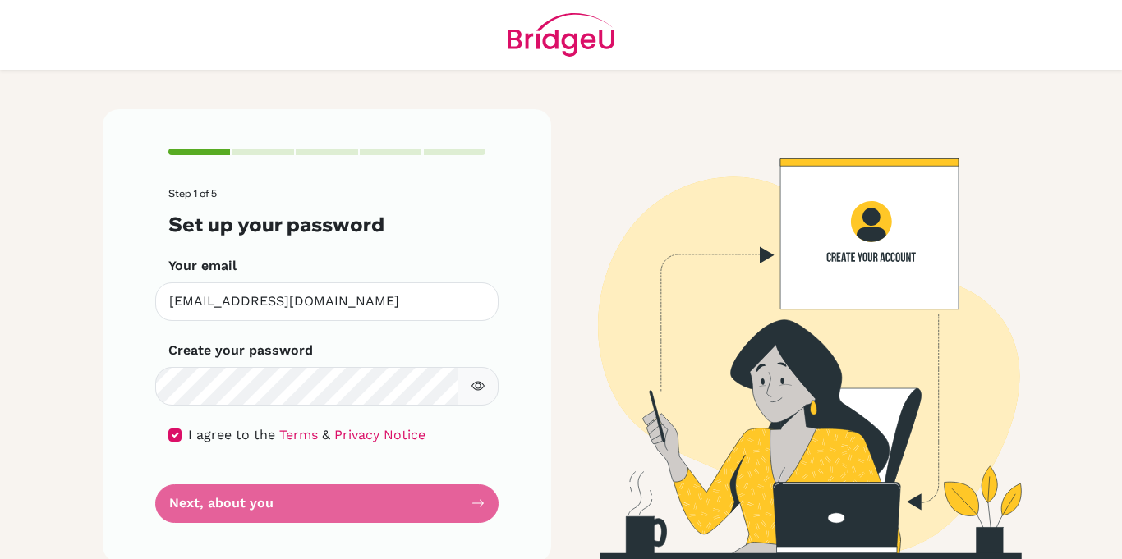
click at [489, 504] on div "Step 1 of 5 Set up your password Your email [EMAIL_ADDRESS][DOMAIN_NAME] Invali…" at bounding box center [327, 335] width 449 height 453
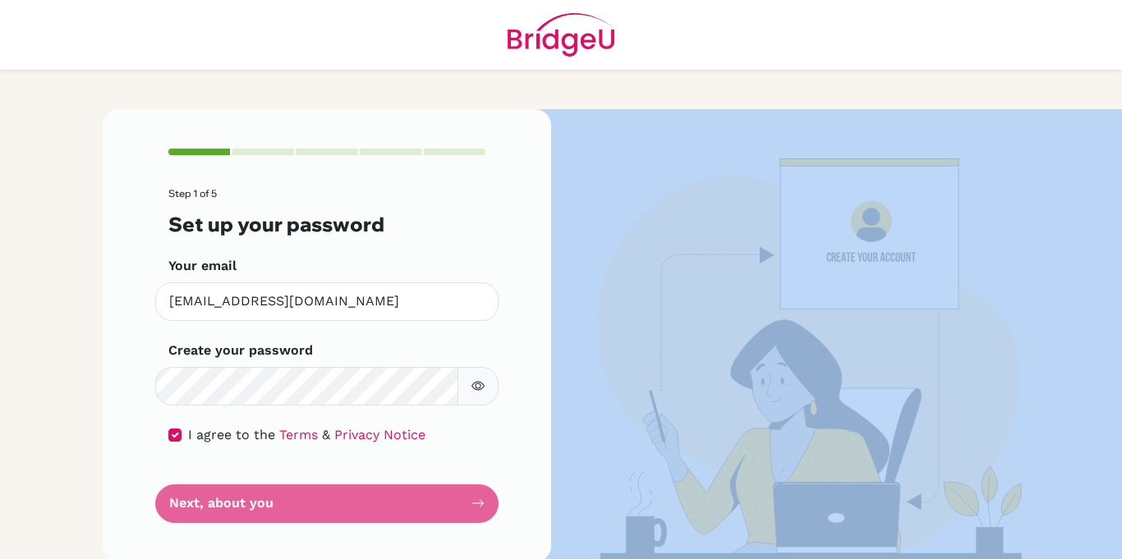
click at [489, 504] on div "Step 1 of 5 Set up your password Your email [EMAIL_ADDRESS][DOMAIN_NAME] Invali…" at bounding box center [327, 335] width 449 height 453
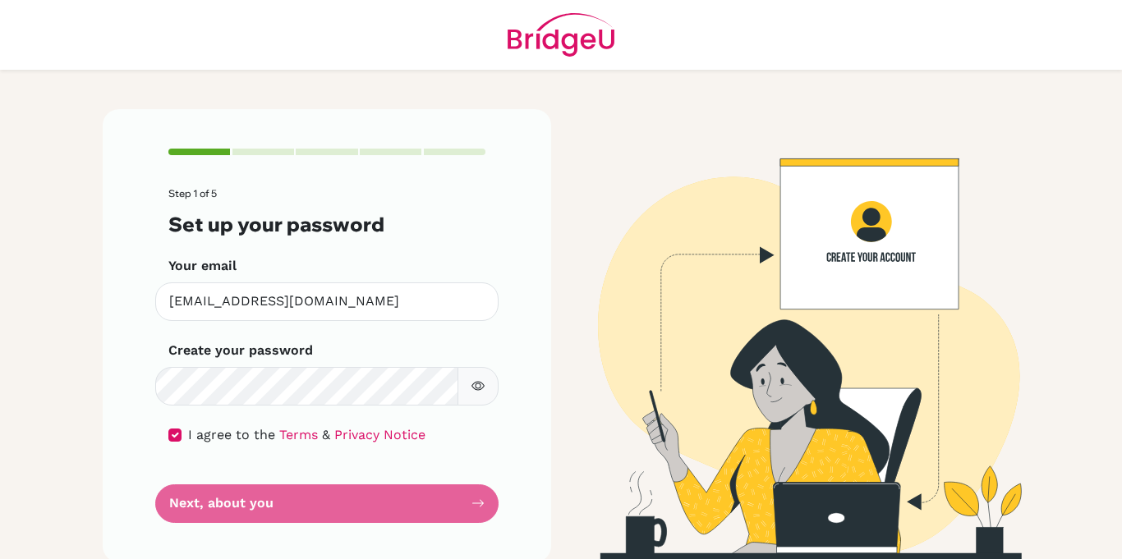
click at [489, 504] on div "Step 1 of 5 Set up your password Your email [EMAIL_ADDRESS][DOMAIN_NAME] Invali…" at bounding box center [327, 335] width 449 height 453
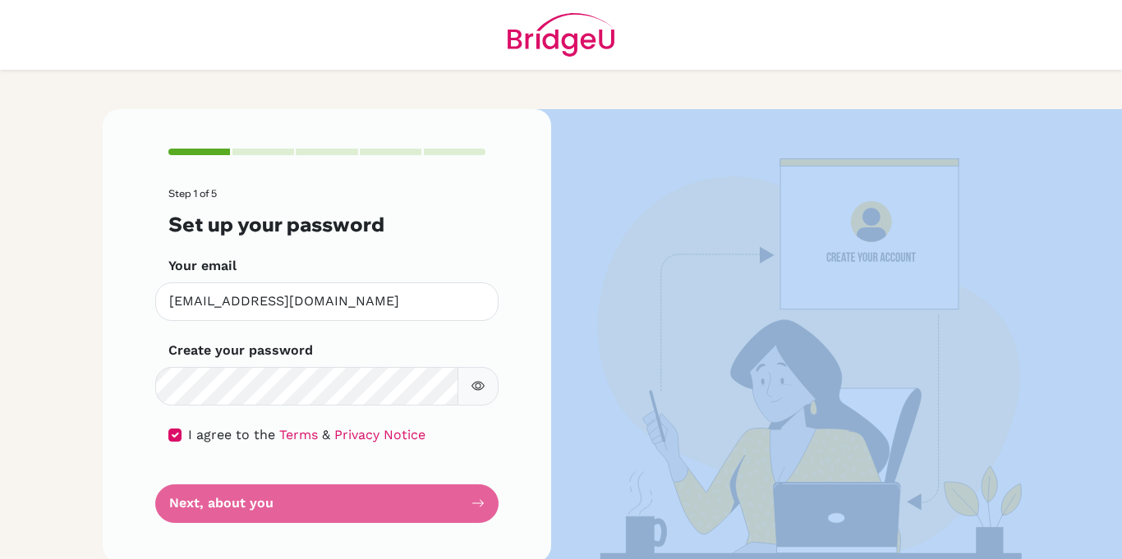
click at [489, 504] on div "Step 1 of 5 Set up your password Your email [EMAIL_ADDRESS][DOMAIN_NAME] Invali…" at bounding box center [327, 335] width 449 height 453
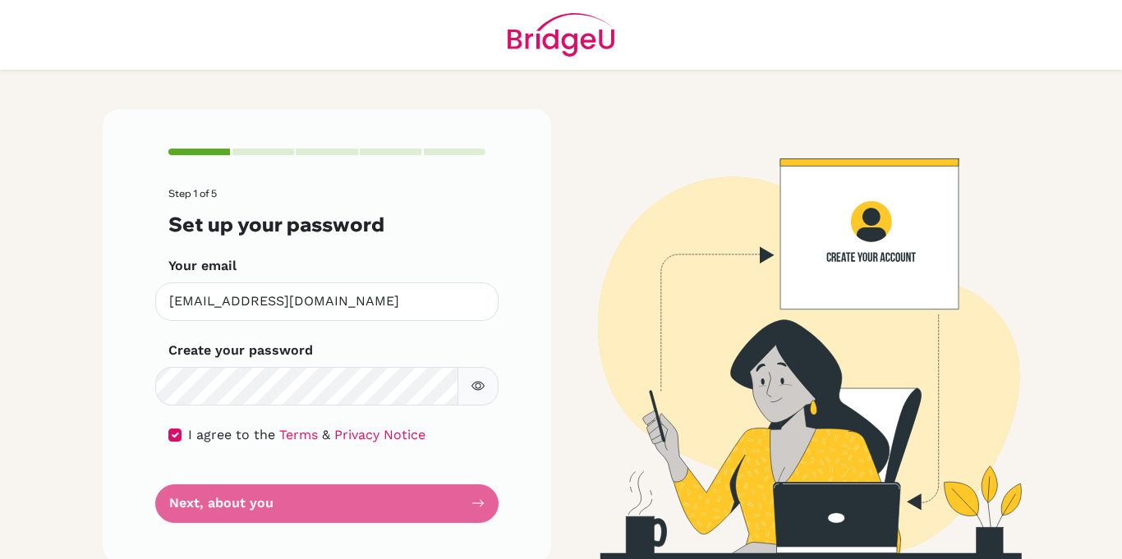
click at [489, 504] on div "Step 1 of 5 Set up your password Your email [EMAIL_ADDRESS][DOMAIN_NAME] Invali…" at bounding box center [327, 335] width 449 height 453
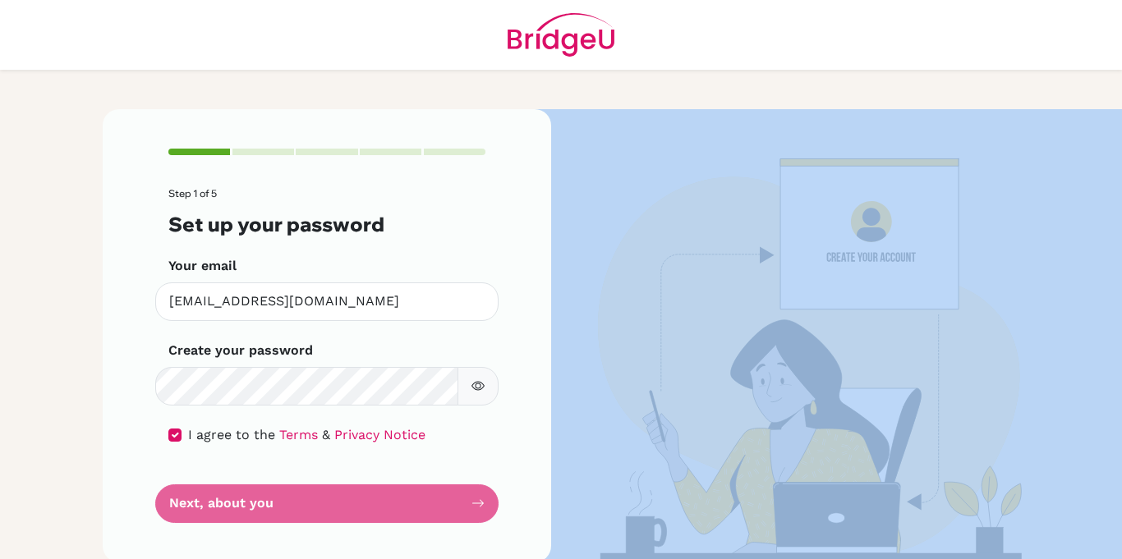
click at [489, 504] on div "Step 1 of 5 Set up your password Your email [EMAIL_ADDRESS][DOMAIN_NAME] Invali…" at bounding box center [327, 335] width 449 height 453
click at [477, 504] on form "Step 1 of 5 Set up your password Your email [EMAIL_ADDRESS][DOMAIN_NAME] Invali…" at bounding box center [326, 355] width 317 height 334
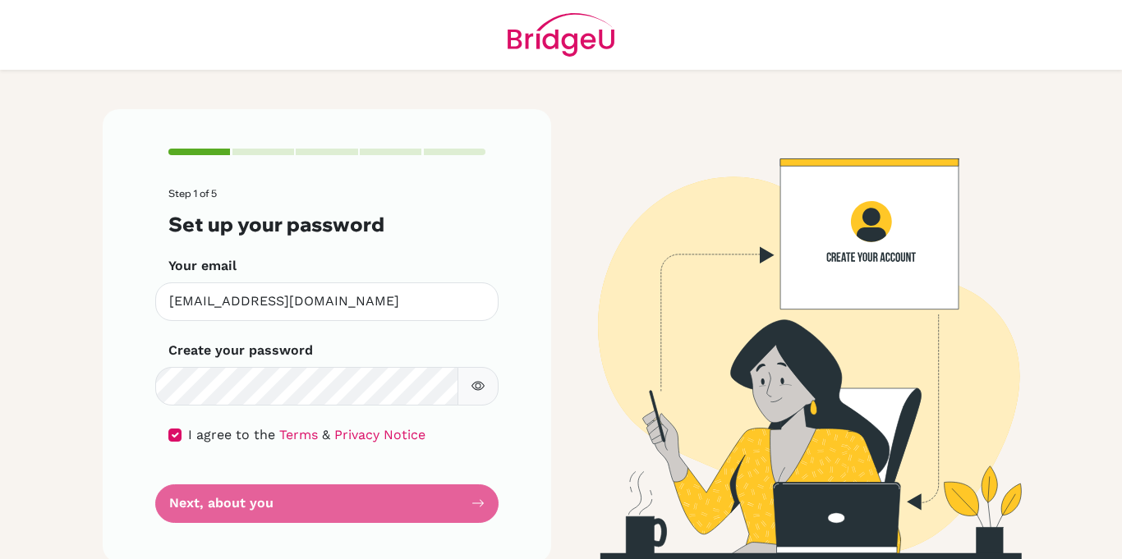
click at [477, 504] on form "Step 1 of 5 Set up your password Your email [EMAIL_ADDRESS][DOMAIN_NAME] Invali…" at bounding box center [326, 355] width 317 height 334
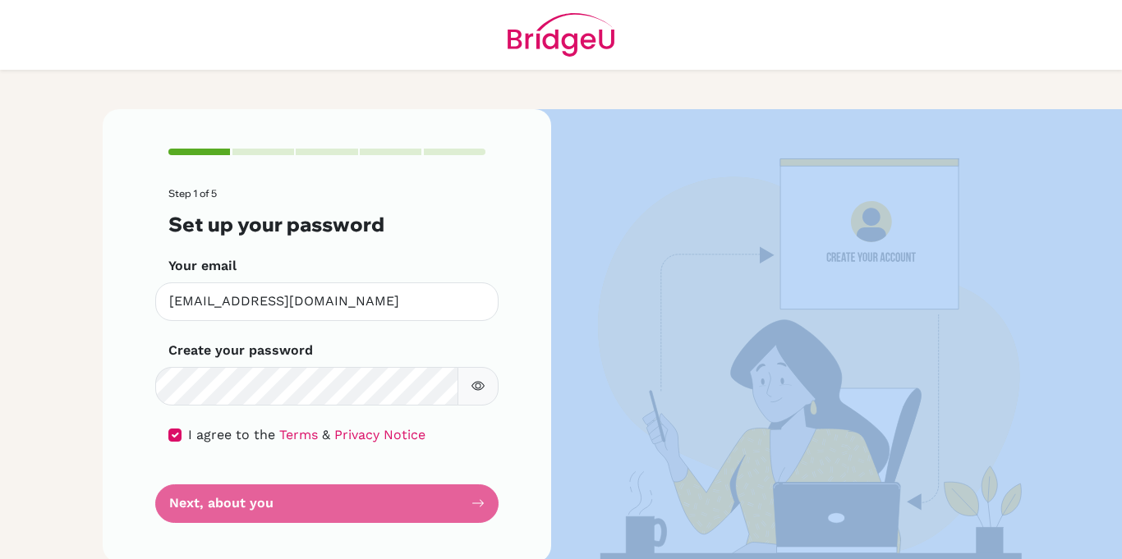
click at [477, 504] on form "Step 1 of 5 Set up your password Your email [EMAIL_ADDRESS][DOMAIN_NAME] Invali…" at bounding box center [326, 355] width 317 height 334
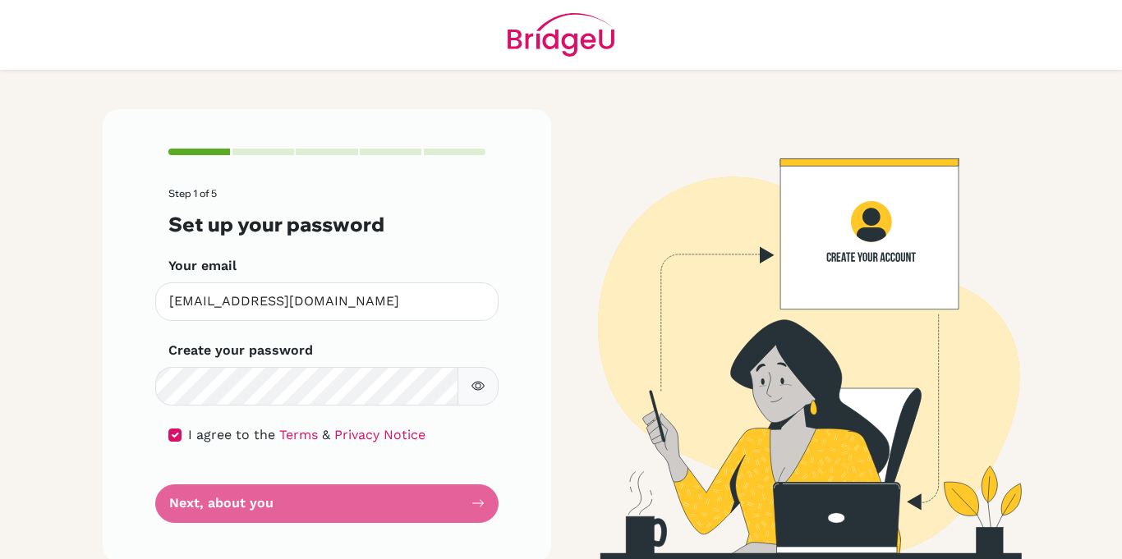
click at [477, 504] on form "Step 1 of 5 Set up your password Your email [EMAIL_ADDRESS][DOMAIN_NAME] Invali…" at bounding box center [326, 355] width 317 height 334
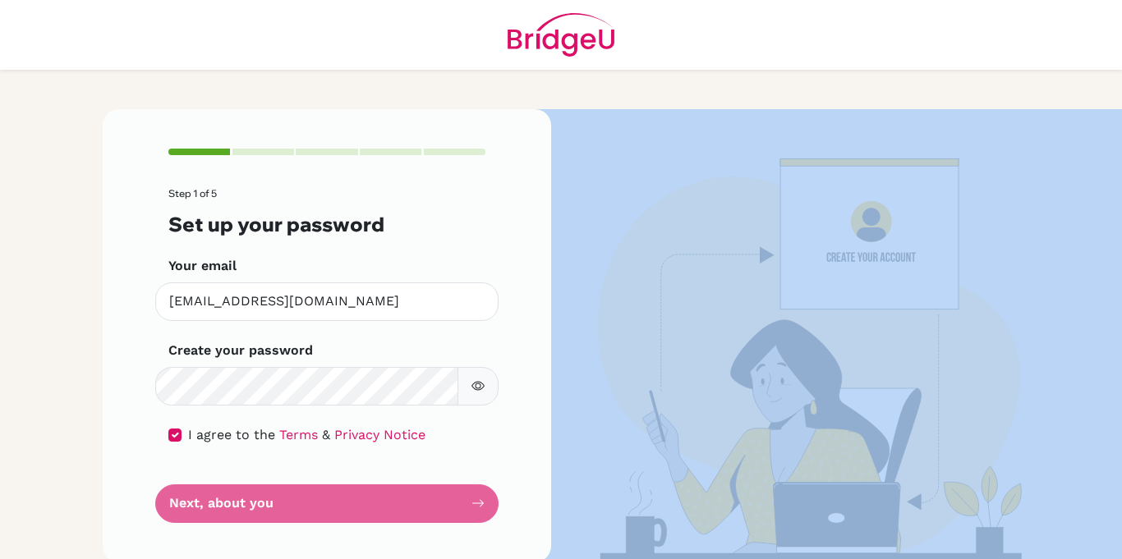
click at [477, 504] on form "Step 1 of 5 Set up your password Your email [EMAIL_ADDRESS][DOMAIN_NAME] Invali…" at bounding box center [326, 355] width 317 height 334
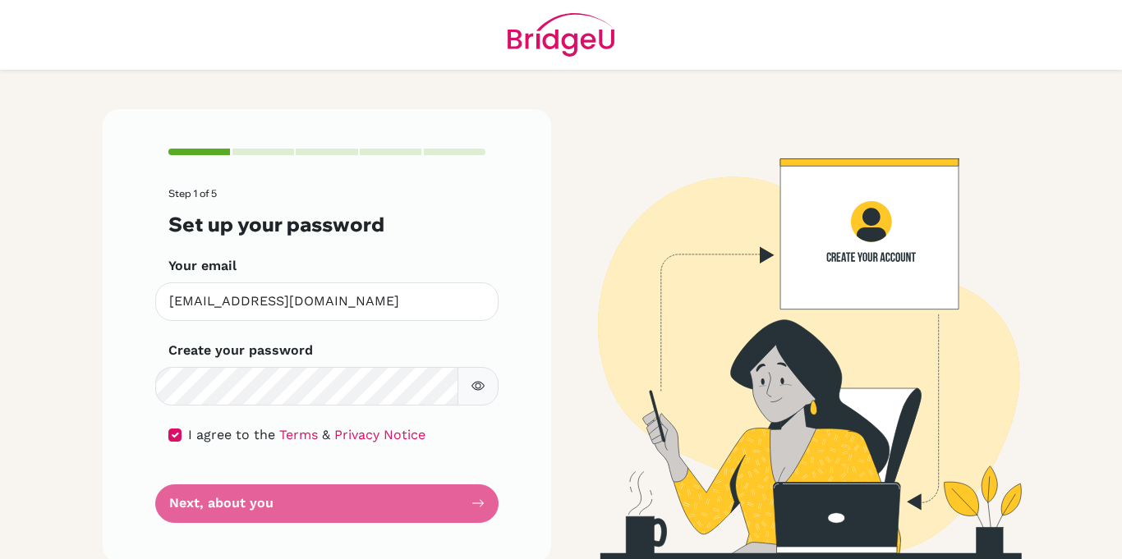
click at [477, 504] on form "Step 1 of 5 Set up your password Your email [EMAIL_ADDRESS][DOMAIN_NAME] Invali…" at bounding box center [326, 355] width 317 height 334
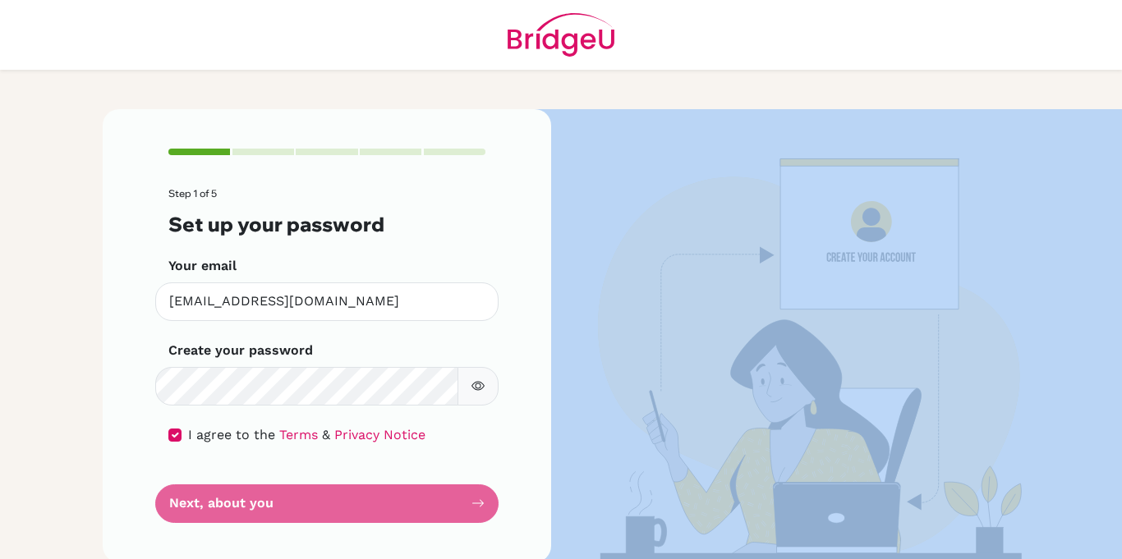
click at [477, 504] on form "Step 1 of 5 Set up your password Your email [EMAIL_ADDRESS][DOMAIN_NAME] Invali…" at bounding box center [326, 355] width 317 height 334
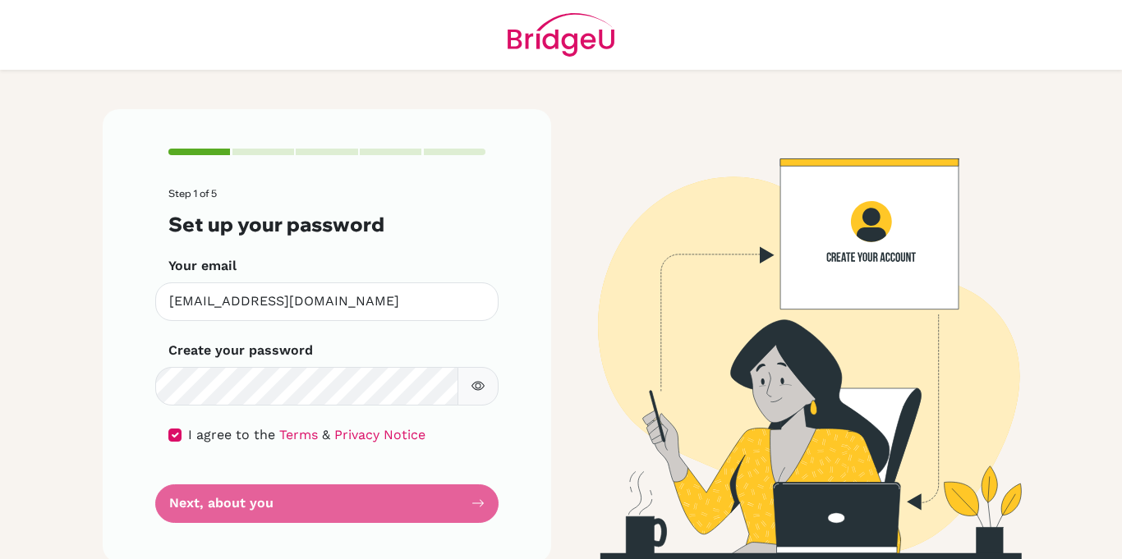
click at [477, 504] on form "Step 1 of 5 Set up your password Your email [EMAIL_ADDRESS][DOMAIN_NAME] Invali…" at bounding box center [326, 355] width 317 height 334
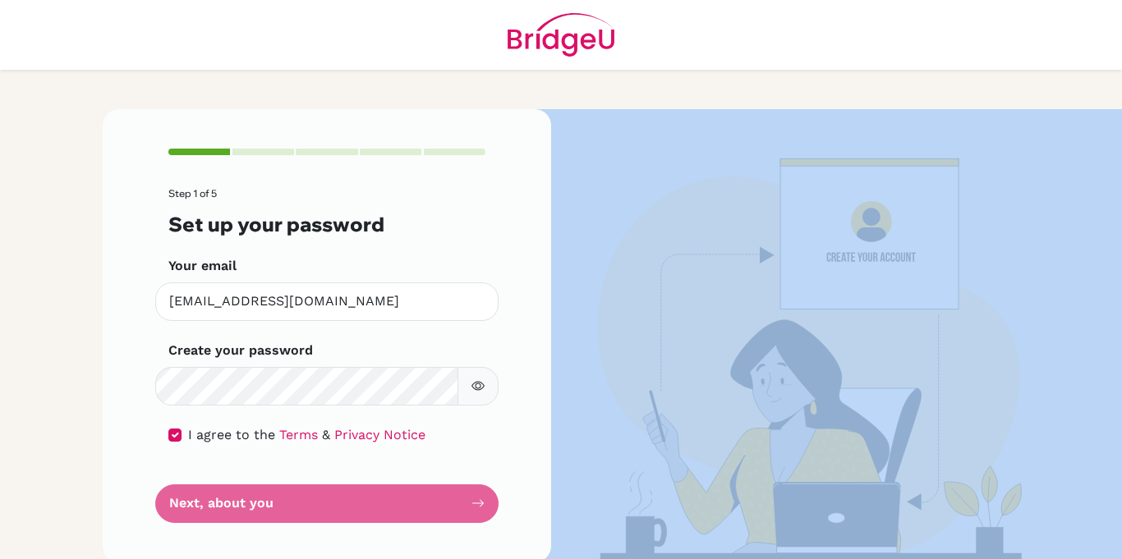
click at [477, 504] on form "Step 1 of 5 Set up your password Your email [EMAIL_ADDRESS][DOMAIN_NAME] Invali…" at bounding box center [326, 355] width 317 height 334
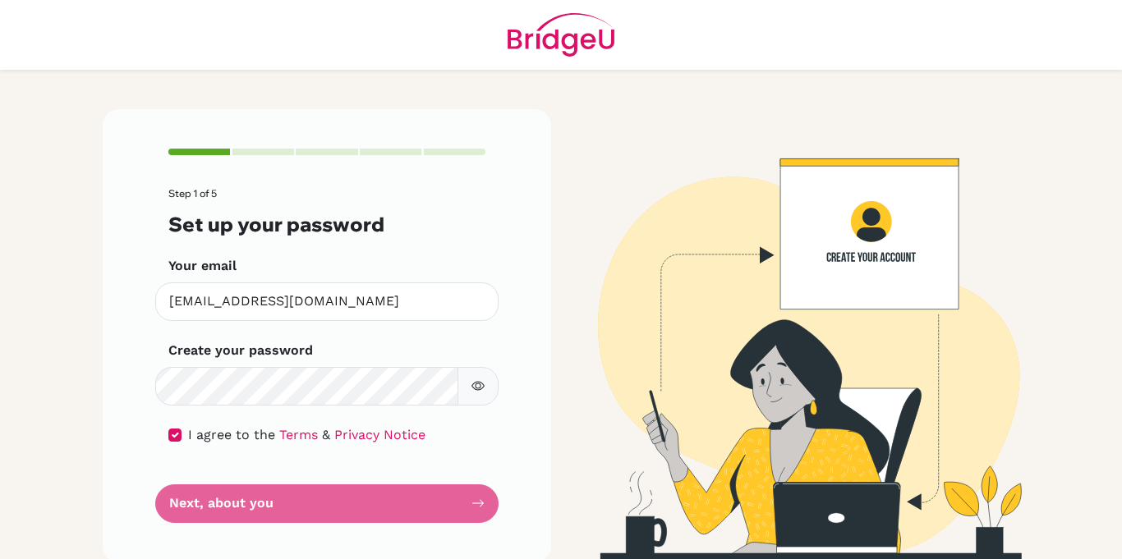
click at [477, 504] on form "Step 1 of 5 Set up your password Your email [EMAIL_ADDRESS][DOMAIN_NAME] Invali…" at bounding box center [326, 355] width 317 height 334
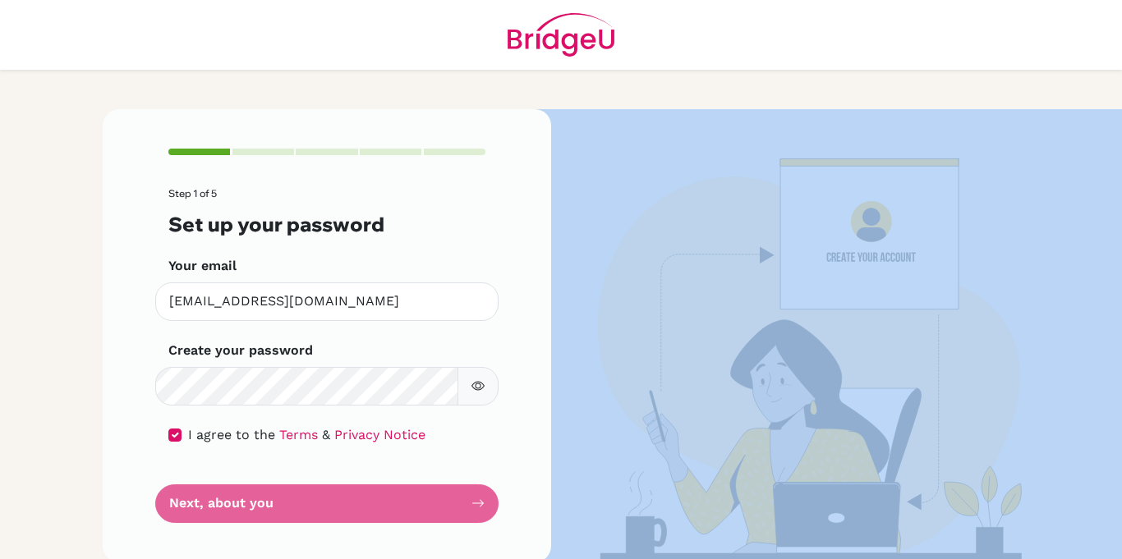
click at [477, 504] on form "Step 1 of 5 Set up your password Your email [EMAIL_ADDRESS][DOMAIN_NAME] Invali…" at bounding box center [326, 355] width 317 height 334
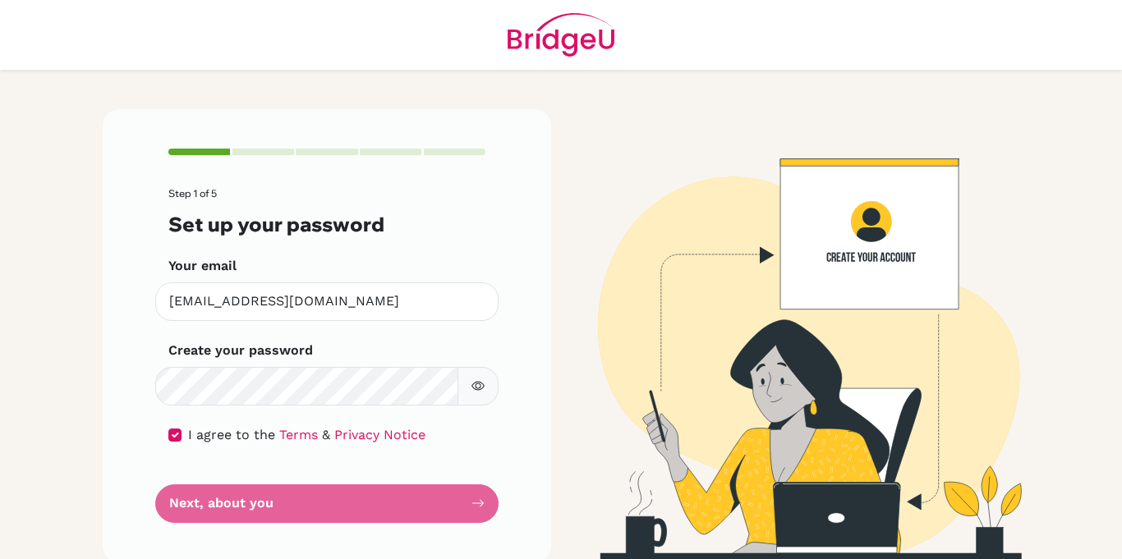
click at [477, 504] on form "Step 1 of 5 Set up your password Your email [EMAIL_ADDRESS][DOMAIN_NAME] Invali…" at bounding box center [326, 355] width 317 height 334
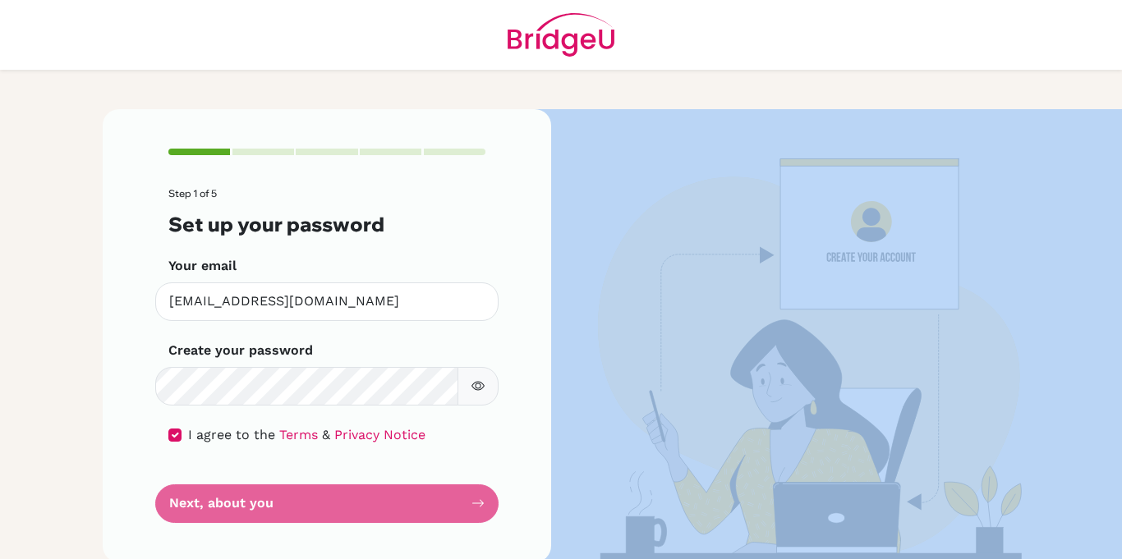
click at [477, 504] on form "Step 1 of 5 Set up your password Your email [EMAIL_ADDRESS][DOMAIN_NAME] Invali…" at bounding box center [326, 355] width 317 height 334
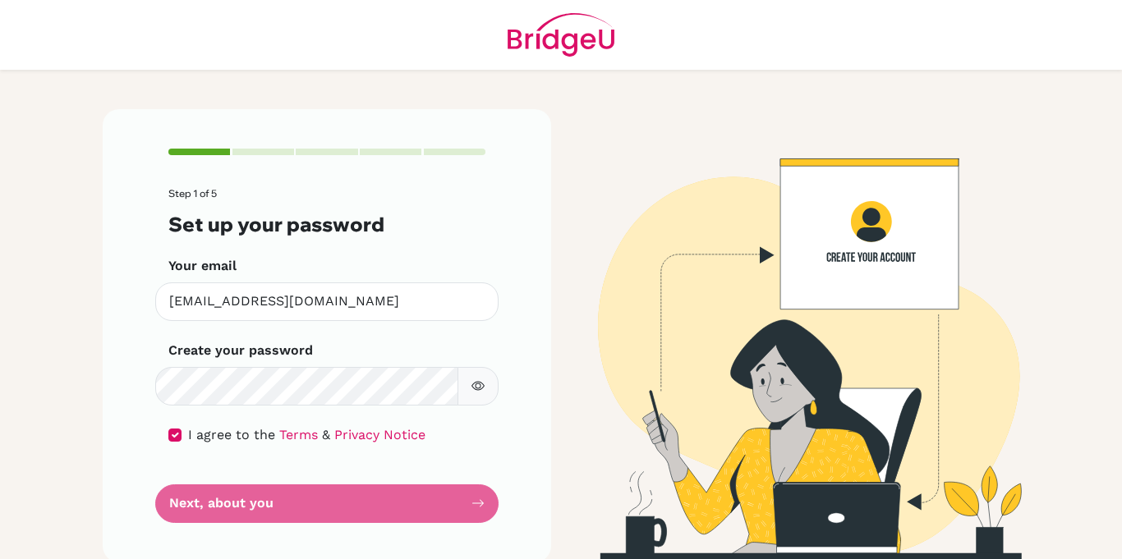
click at [477, 504] on form "Step 1 of 5 Set up your password Your email [EMAIL_ADDRESS][DOMAIN_NAME] Invali…" at bounding box center [326, 355] width 317 height 334
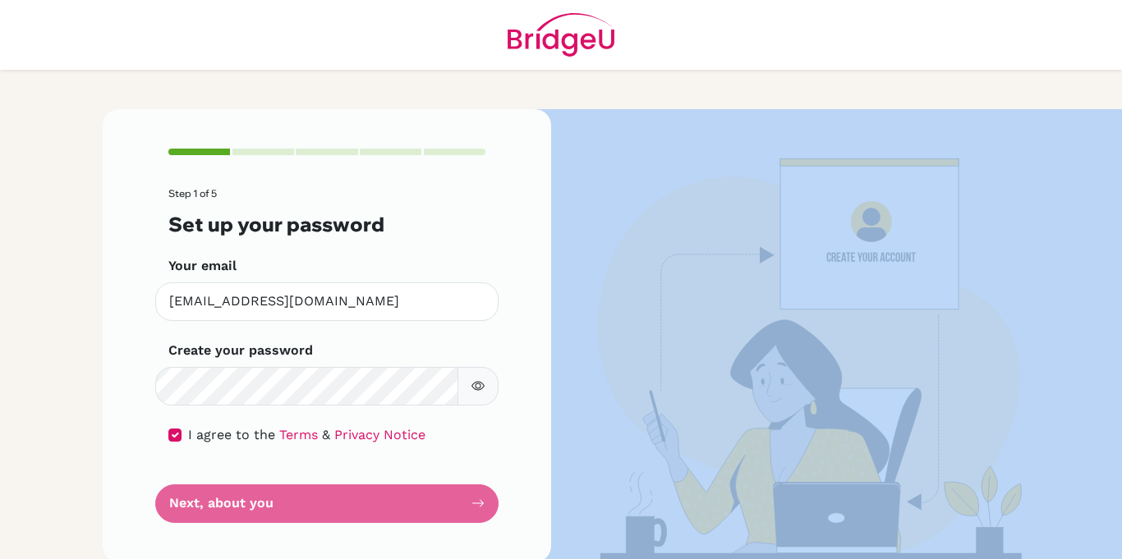
click at [477, 504] on form "Step 1 of 5 Set up your password Your email [EMAIL_ADDRESS][DOMAIN_NAME] Invali…" at bounding box center [326, 355] width 317 height 334
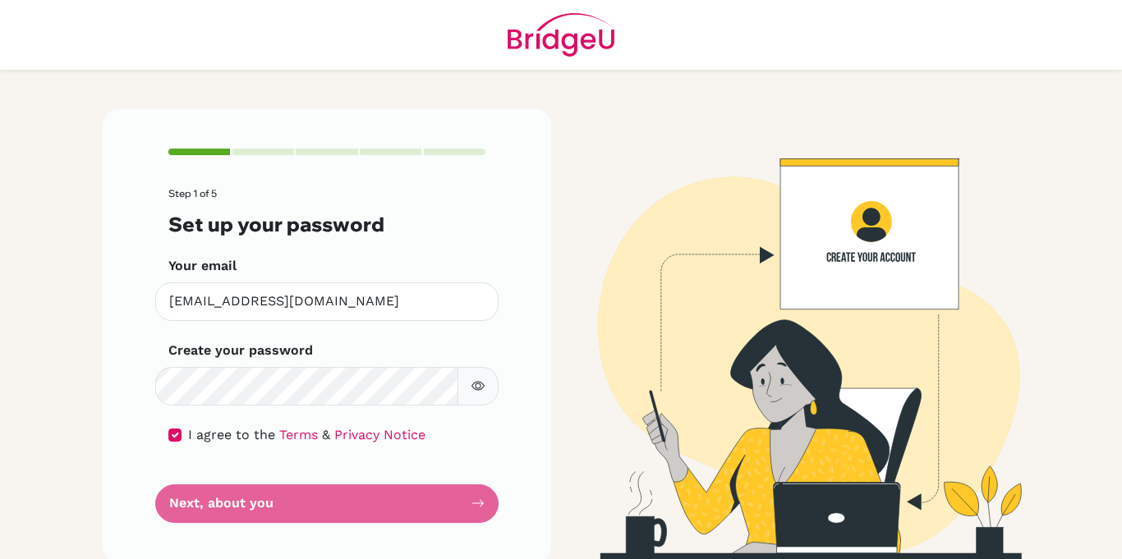
click at [477, 504] on form "Step 1 of 5 Set up your password Your email [EMAIL_ADDRESS][DOMAIN_NAME] Invali…" at bounding box center [326, 355] width 317 height 334
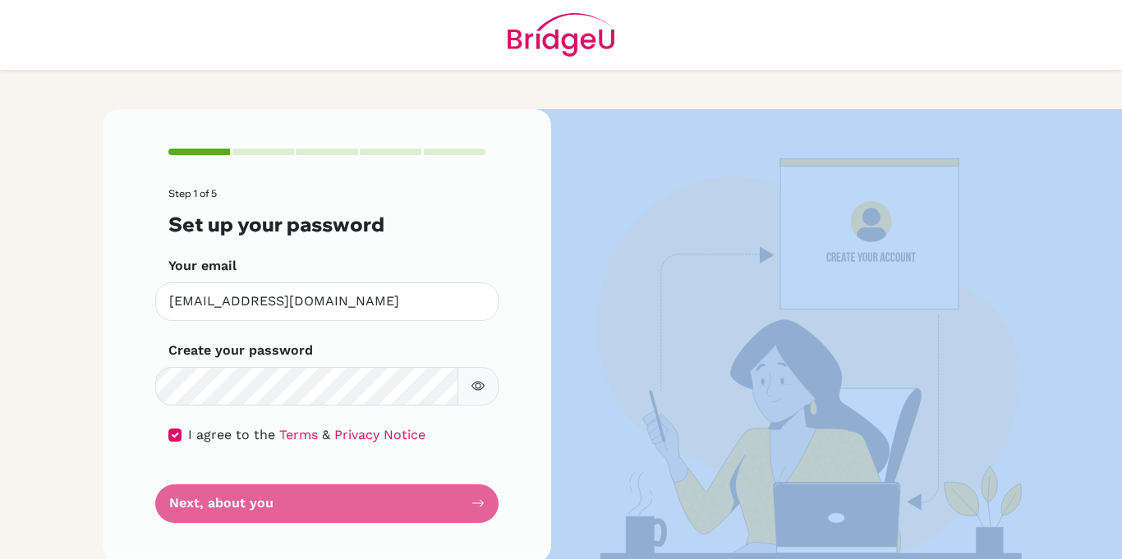
click at [477, 504] on form "Step 1 of 5 Set up your password Your email [EMAIL_ADDRESS][DOMAIN_NAME] Invali…" at bounding box center [326, 355] width 317 height 334
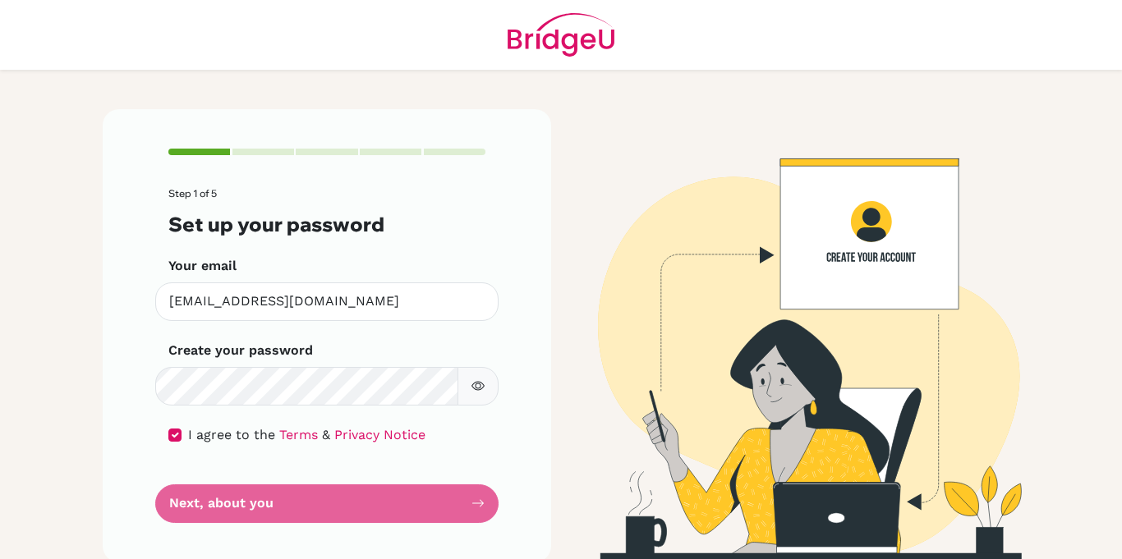
click at [477, 504] on form "Step 1 of 5 Set up your password Your email [EMAIL_ADDRESS][DOMAIN_NAME] Invali…" at bounding box center [326, 355] width 317 height 334
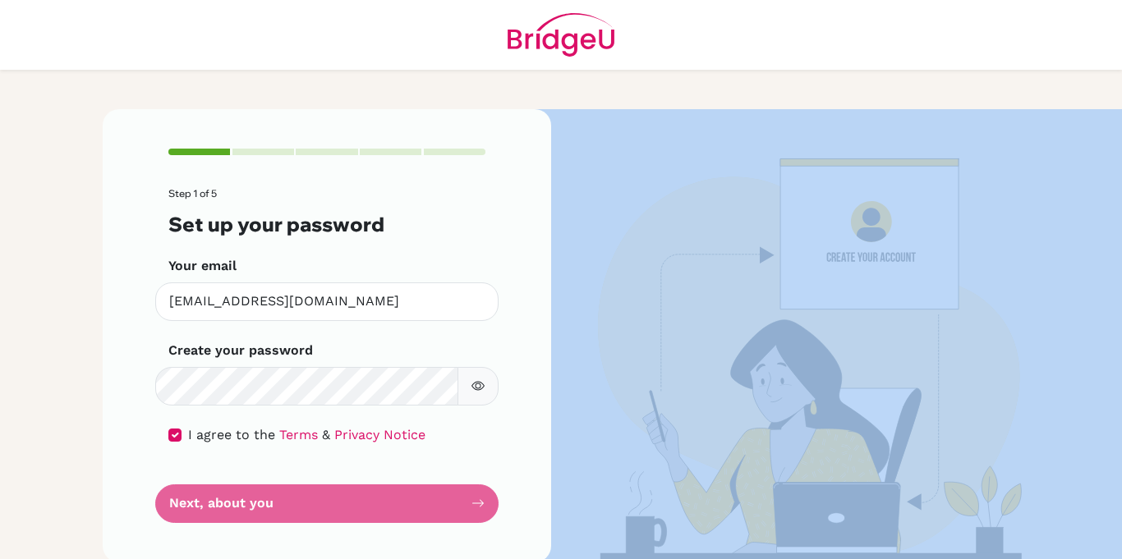
click at [477, 504] on form "Step 1 of 5 Set up your password Your email [EMAIL_ADDRESS][DOMAIN_NAME] Invali…" at bounding box center [326, 355] width 317 height 334
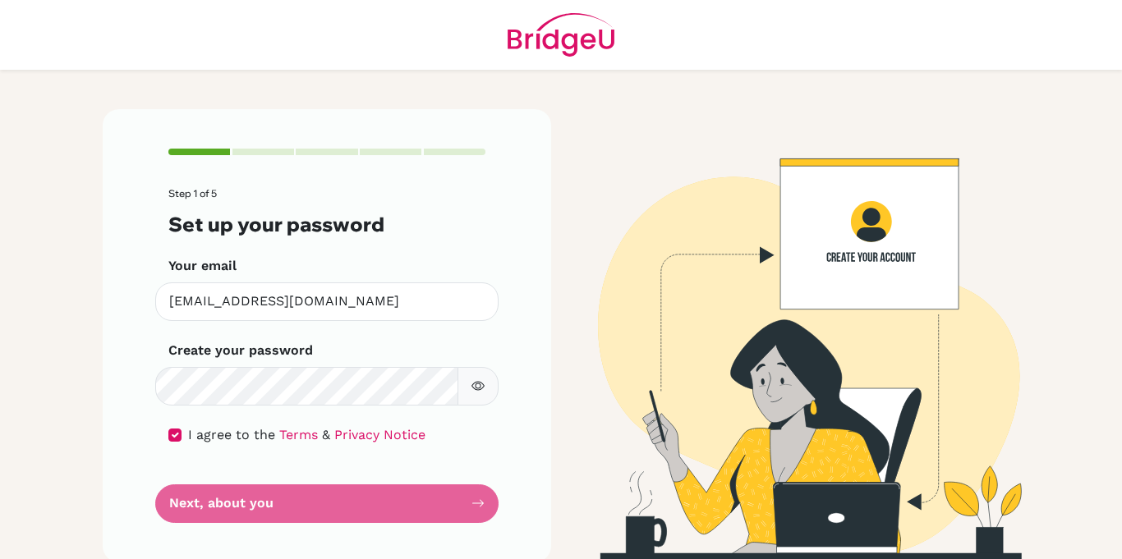
click at [477, 504] on form "Step 1 of 5 Set up your password Your email [EMAIL_ADDRESS][DOMAIN_NAME] Invali…" at bounding box center [326, 355] width 317 height 334
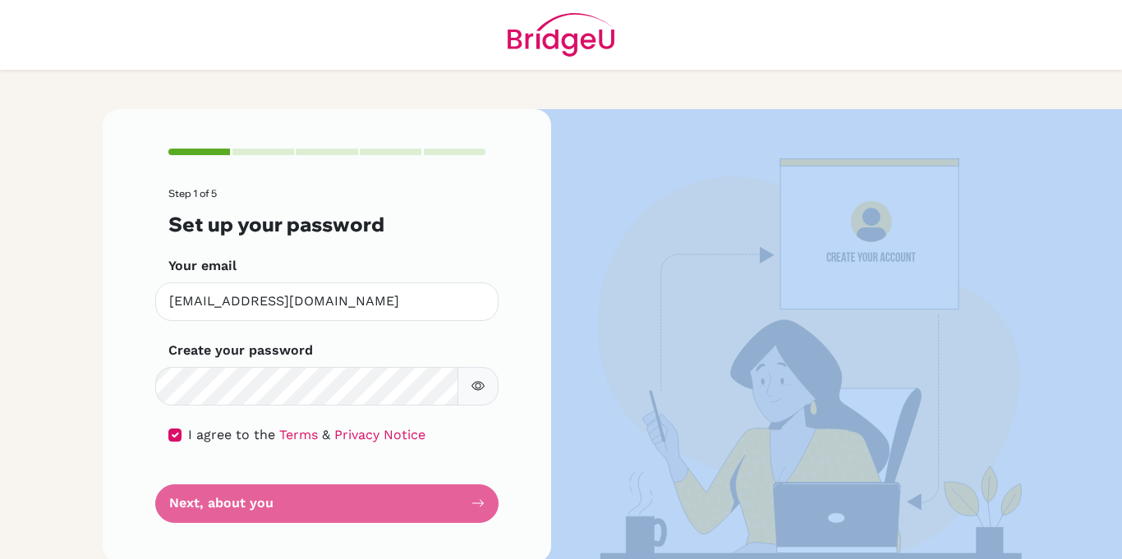
click at [477, 504] on form "Step 1 of 5 Set up your password Your email [EMAIL_ADDRESS][DOMAIN_NAME] Invali…" at bounding box center [326, 355] width 317 height 334
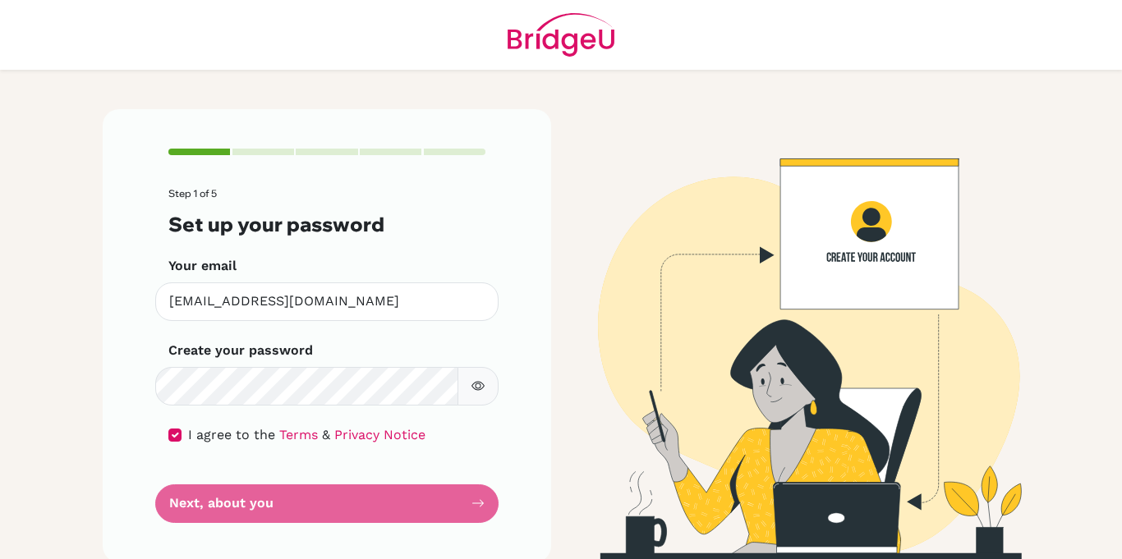
click at [477, 504] on form "Step 1 of 5 Set up your password Your email [EMAIL_ADDRESS][DOMAIN_NAME] Invali…" at bounding box center [326, 355] width 317 height 334
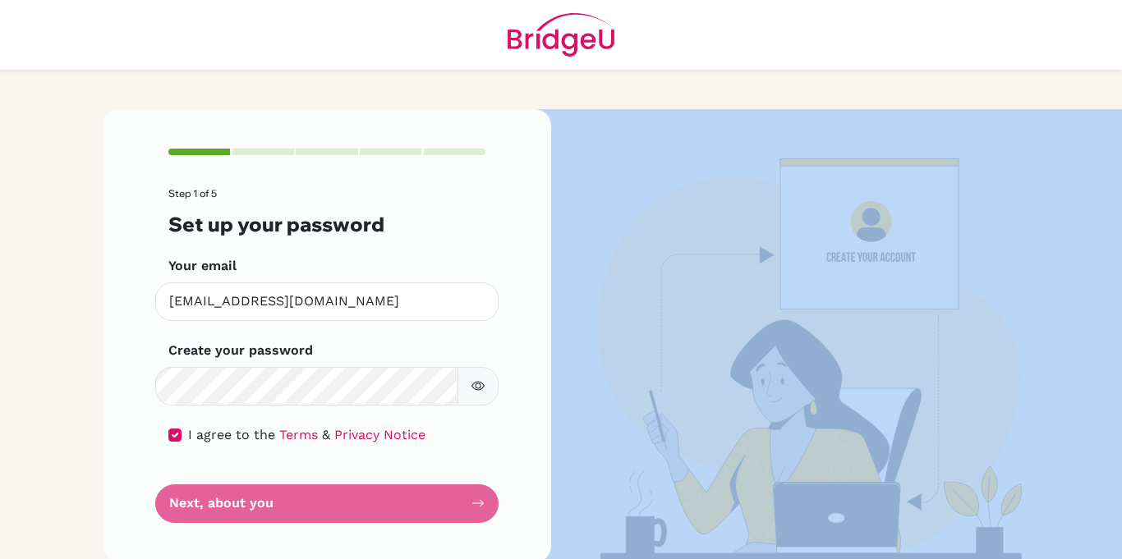
click at [477, 504] on form "Step 1 of 5 Set up your password Your email [EMAIL_ADDRESS][DOMAIN_NAME] Invali…" at bounding box center [326, 355] width 317 height 334
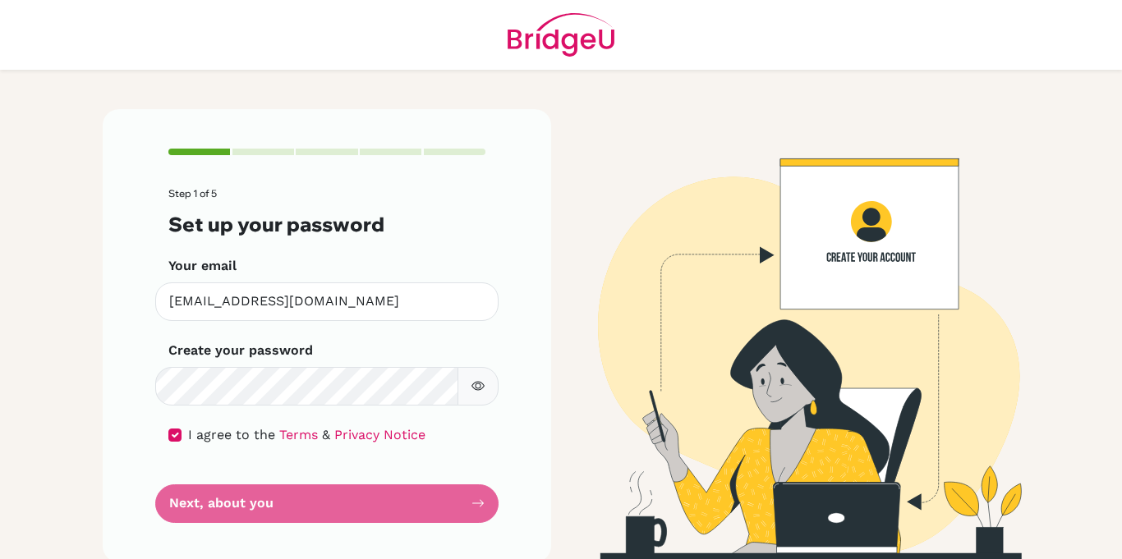
click at [477, 504] on form "Step 1 of 5 Set up your password Your email [EMAIL_ADDRESS][DOMAIN_NAME] Invali…" at bounding box center [326, 355] width 317 height 334
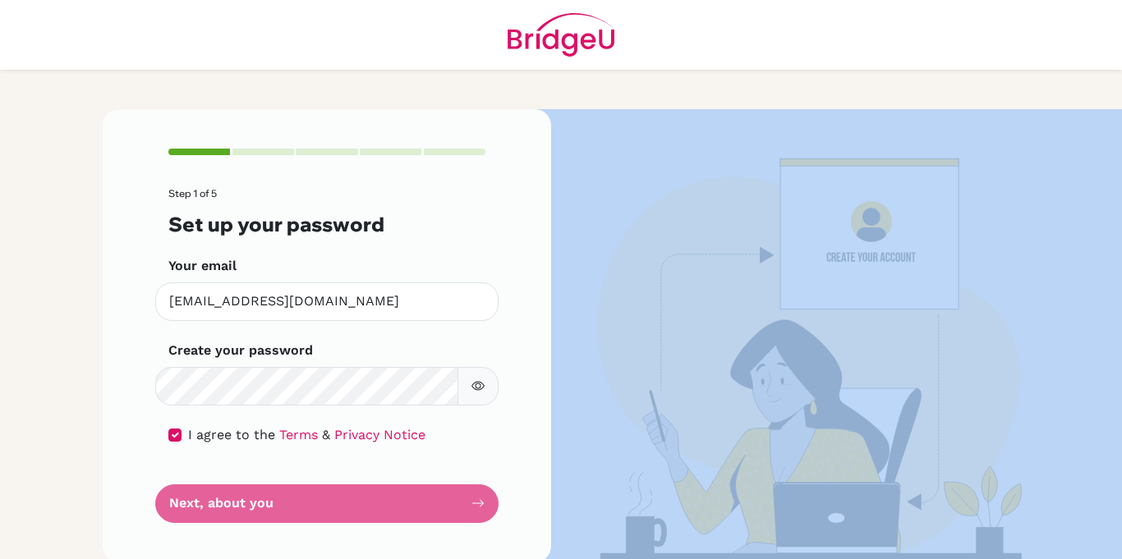
click at [477, 504] on form "Step 1 of 5 Set up your password Your email [EMAIL_ADDRESS][DOMAIN_NAME] Invali…" at bounding box center [326, 355] width 317 height 334
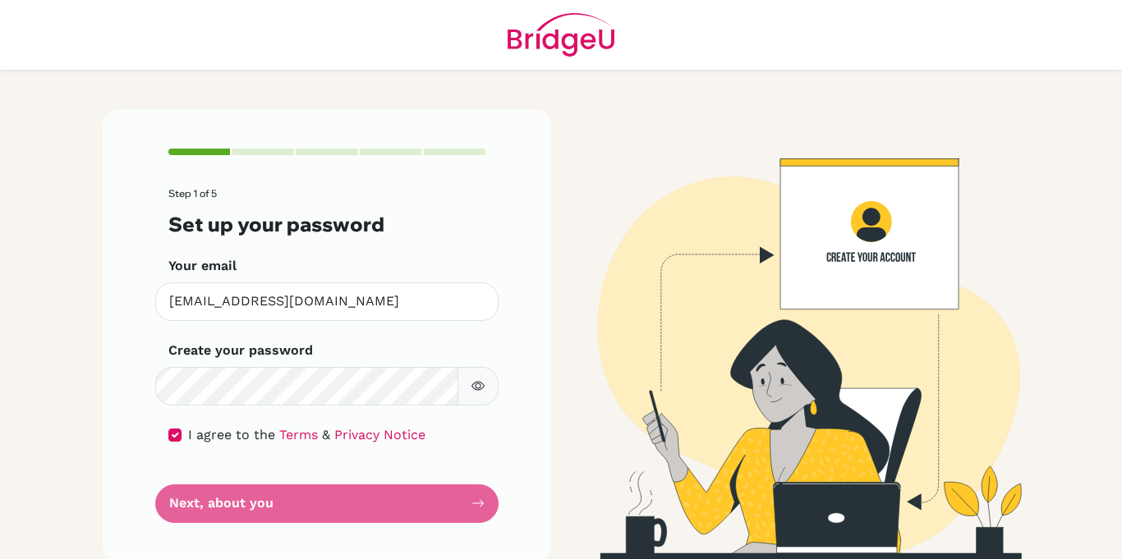
click at [477, 504] on form "Step 1 of 5 Set up your password Your email [EMAIL_ADDRESS][DOMAIN_NAME] Invali…" at bounding box center [326, 355] width 317 height 334
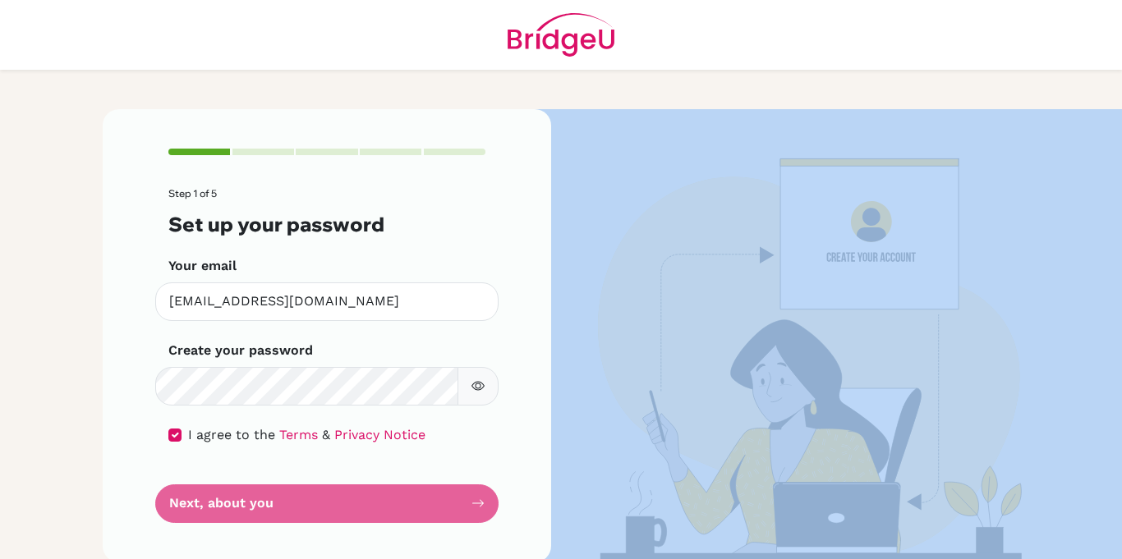
click at [477, 504] on form "Step 1 of 5 Set up your password Your email [EMAIL_ADDRESS][DOMAIN_NAME] Invali…" at bounding box center [326, 355] width 317 height 334
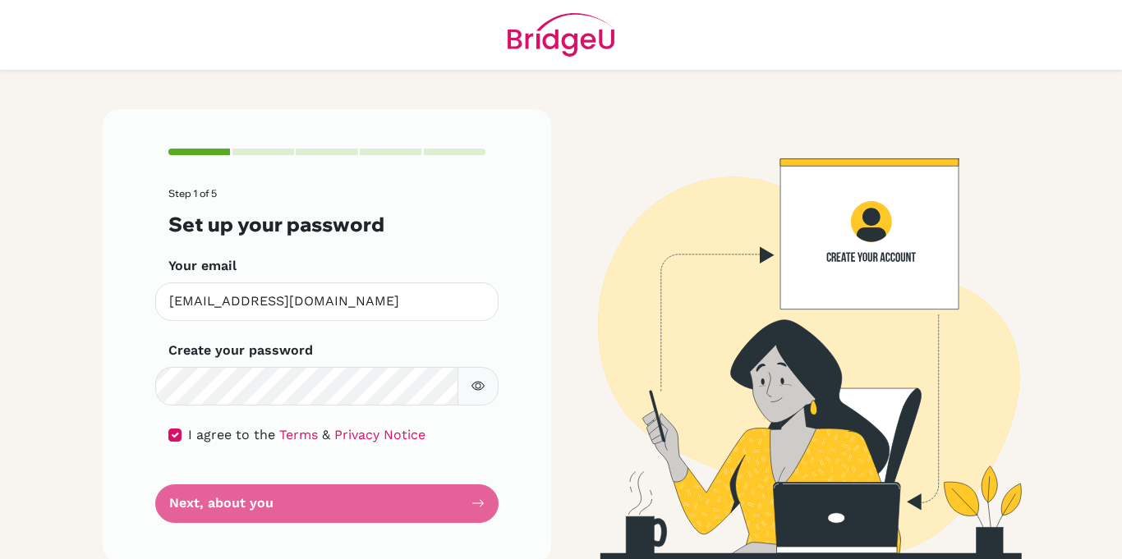
click at [477, 504] on form "Step 1 of 5 Set up your password Your email [EMAIL_ADDRESS][DOMAIN_NAME] Invali…" at bounding box center [326, 355] width 317 height 334
click at [414, 496] on form "Step 1 of 5 Set up your password Your email [EMAIL_ADDRESS][DOMAIN_NAME] Invali…" at bounding box center [326, 355] width 317 height 334
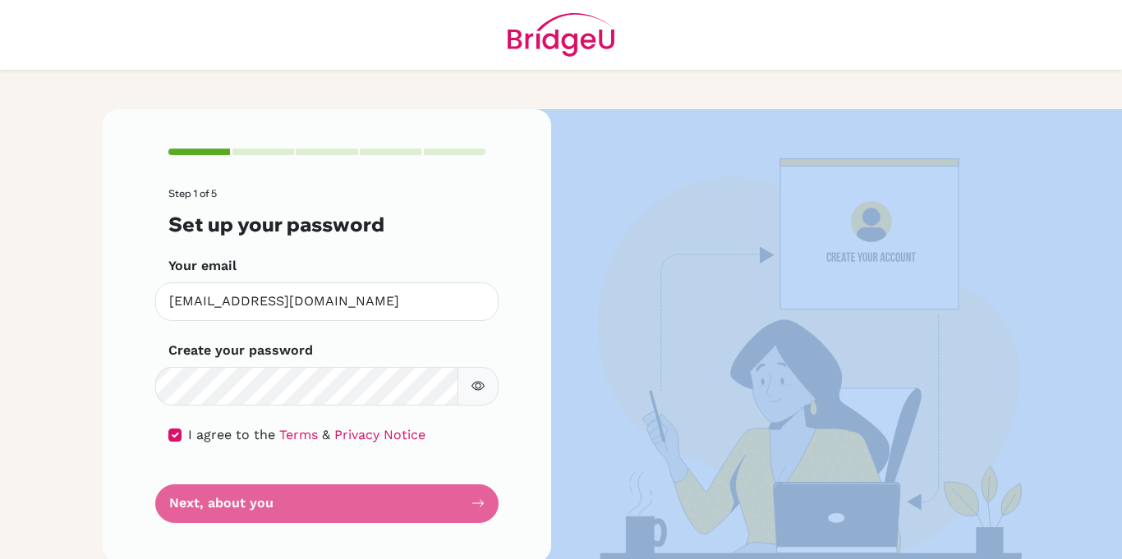
click at [414, 496] on form "Step 1 of 5 Set up your password Your email [EMAIL_ADDRESS][DOMAIN_NAME] Invali…" at bounding box center [326, 355] width 317 height 334
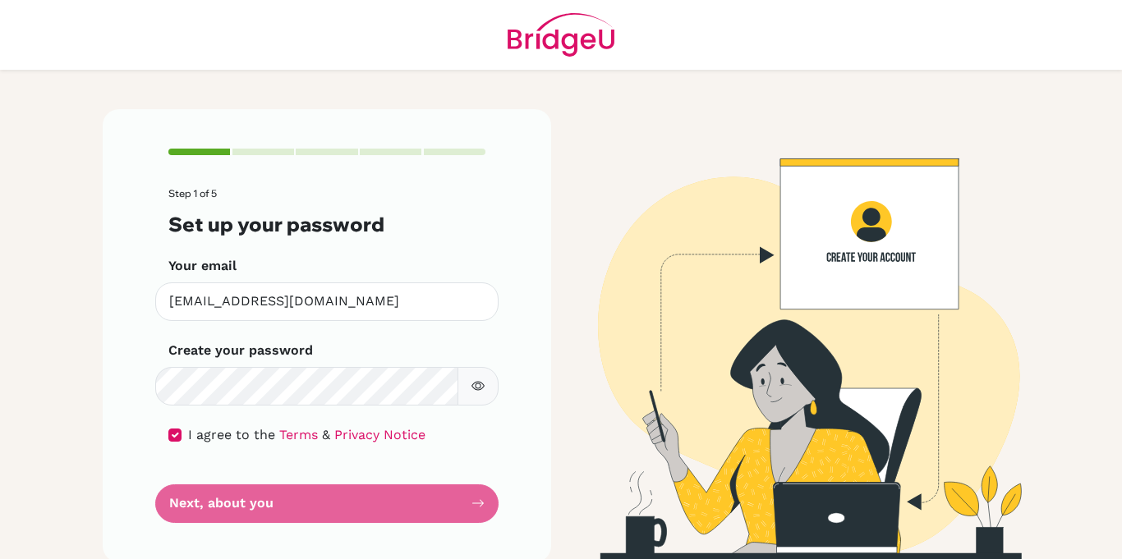
click at [413, 496] on form "Step 1 of 5 Set up your password Your email [EMAIL_ADDRESS][DOMAIN_NAME] Invali…" at bounding box center [326, 355] width 317 height 334
click at [475, 505] on form "Step 1 of 5 Set up your password Your email [EMAIL_ADDRESS][DOMAIN_NAME] Invali…" at bounding box center [326, 355] width 317 height 334
click at [369, 502] on form "Step 1 of 5 Set up your password Your email [EMAIL_ADDRESS][DOMAIN_NAME] Invali…" at bounding box center [326, 355] width 317 height 334
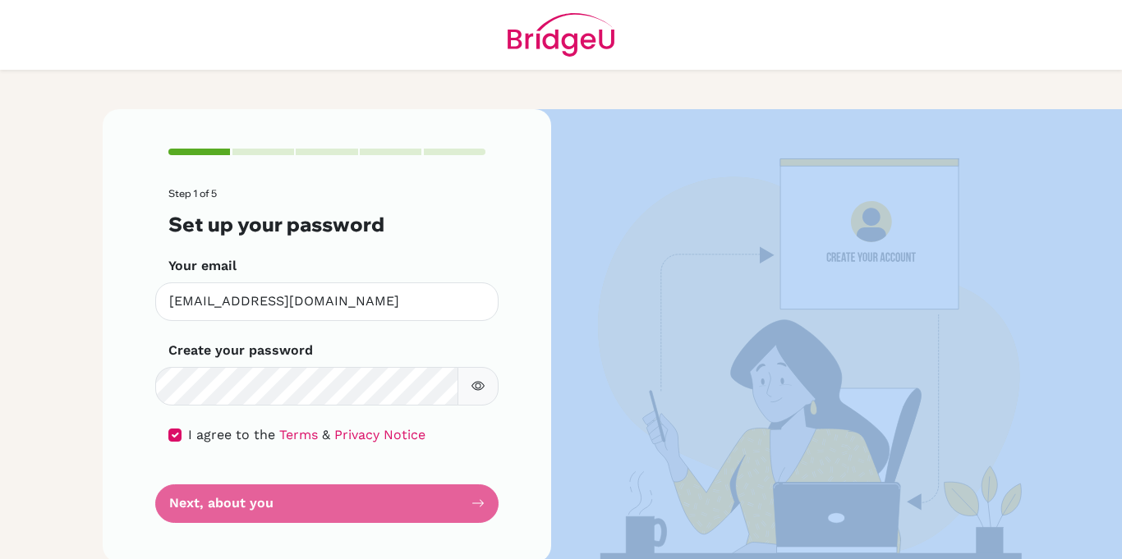
click at [369, 502] on form "Step 1 of 5 Set up your password Your email [EMAIL_ADDRESS][DOMAIN_NAME] Invali…" at bounding box center [326, 355] width 317 height 334
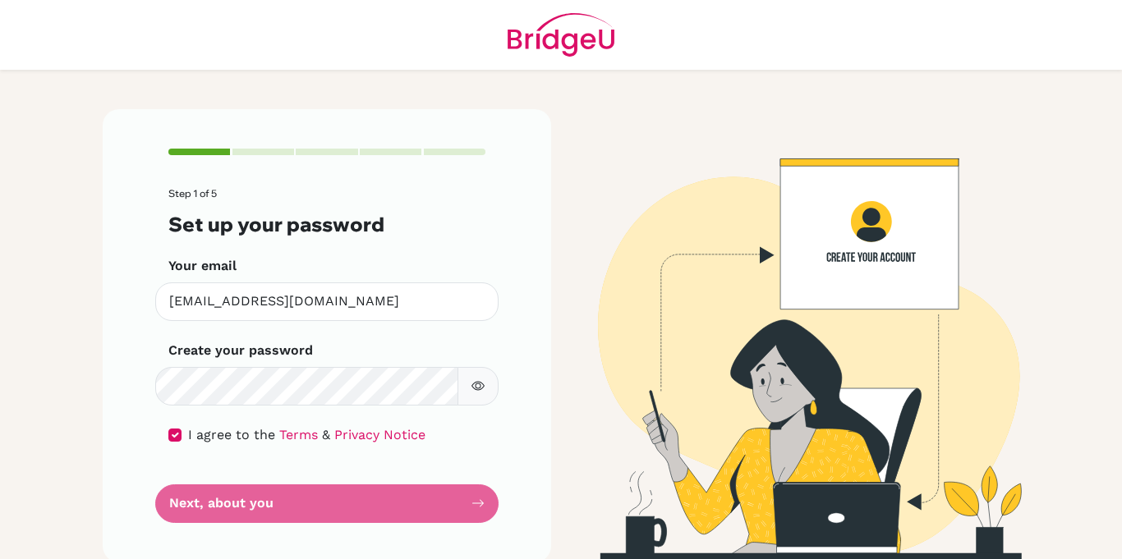
click at [369, 502] on form "Step 1 of 5 Set up your password Your email [EMAIL_ADDRESS][DOMAIN_NAME] Invali…" at bounding box center [326, 355] width 317 height 334
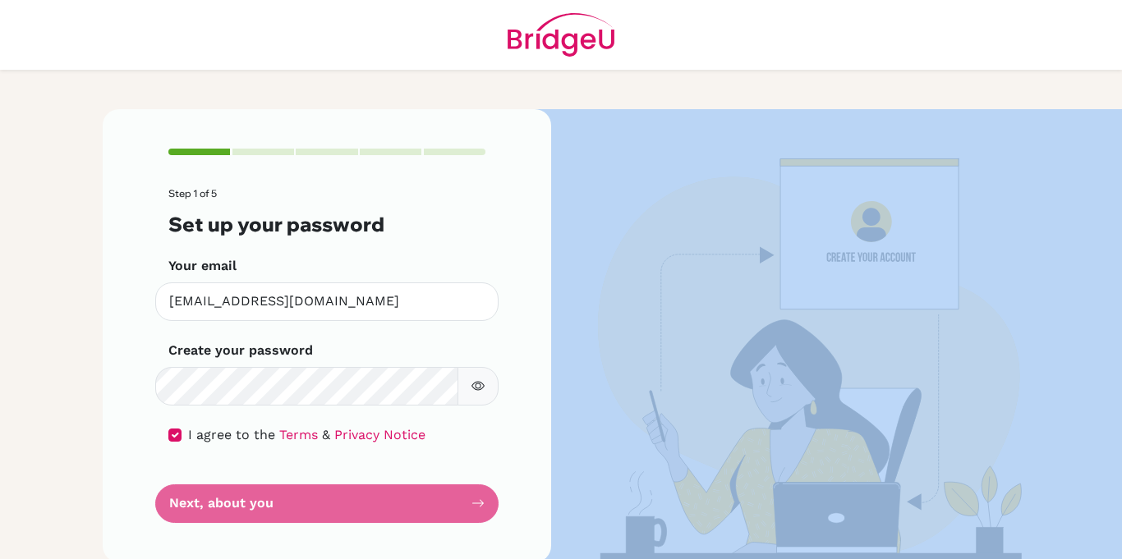
click at [369, 502] on form "Step 1 of 5 Set up your password Your email [EMAIL_ADDRESS][DOMAIN_NAME] Invali…" at bounding box center [326, 355] width 317 height 334
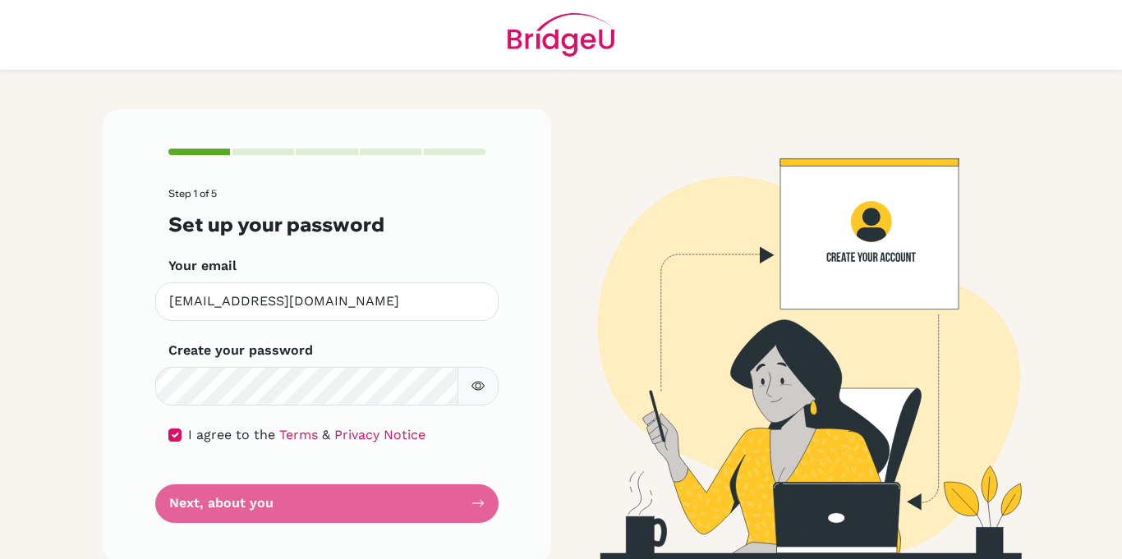
click at [288, 495] on form "Step 1 of 5 Set up your password Your email [EMAIL_ADDRESS][DOMAIN_NAME] Invali…" at bounding box center [326, 355] width 317 height 334
click at [231, 501] on form "Step 1 of 5 Set up your password Your email [EMAIL_ADDRESS][DOMAIN_NAME] Invali…" at bounding box center [326, 355] width 317 height 334
click at [498, 506] on div "Step 1 of 5 Set up your password Your email [EMAIL_ADDRESS][DOMAIN_NAME] Invali…" at bounding box center [327, 335] width 449 height 453
click at [740, 486] on img at bounding box center [795, 335] width 937 height 453
click at [283, 152] on div at bounding box center [263, 152] width 62 height 7
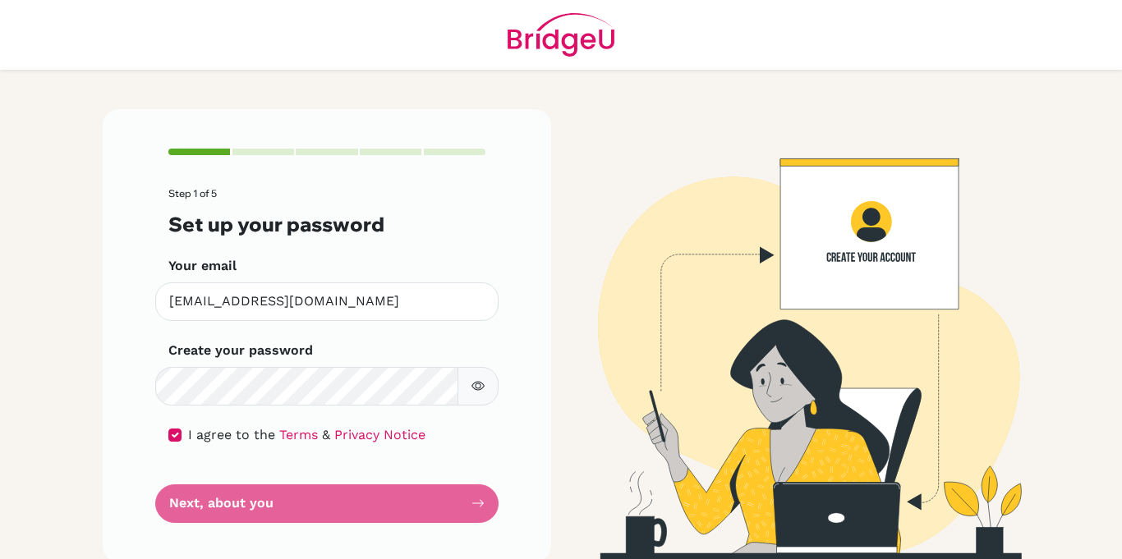
click at [283, 152] on div at bounding box center [263, 152] width 62 height 7
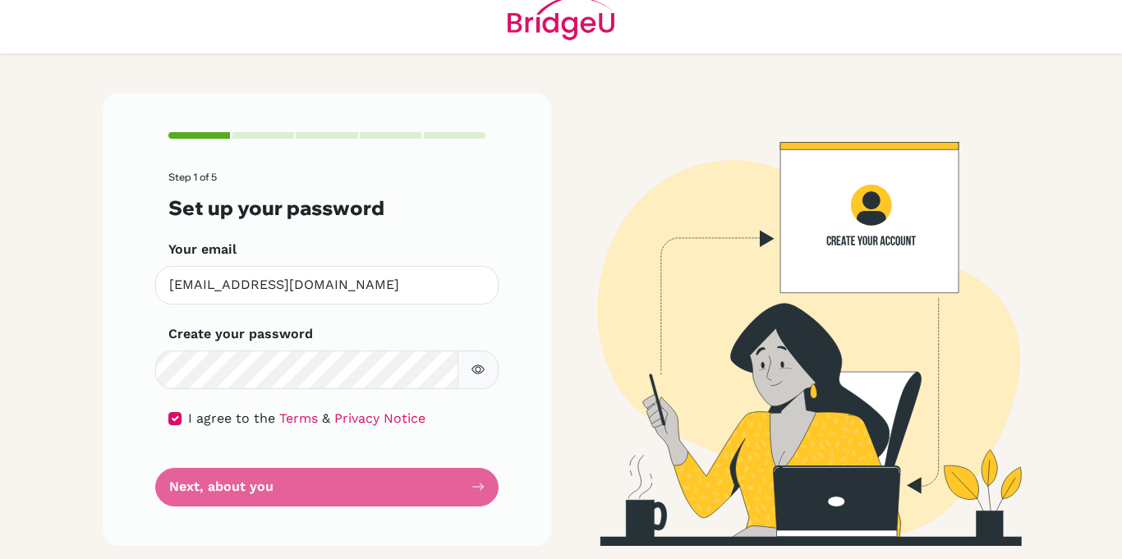
scroll to position [17, 0]
click at [473, 487] on form "Step 1 of 5 Set up your password Your email [EMAIL_ADDRESS][DOMAIN_NAME] Invali…" at bounding box center [326, 339] width 317 height 334
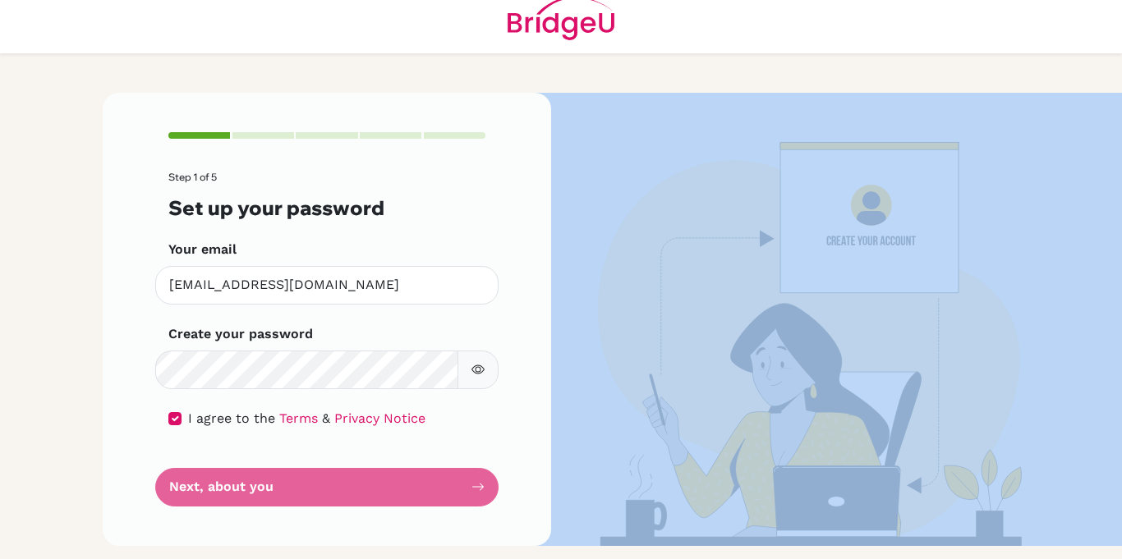
click at [473, 487] on form "Step 1 of 5 Set up your password Your email [EMAIL_ADDRESS][DOMAIN_NAME] Invali…" at bounding box center [326, 339] width 317 height 334
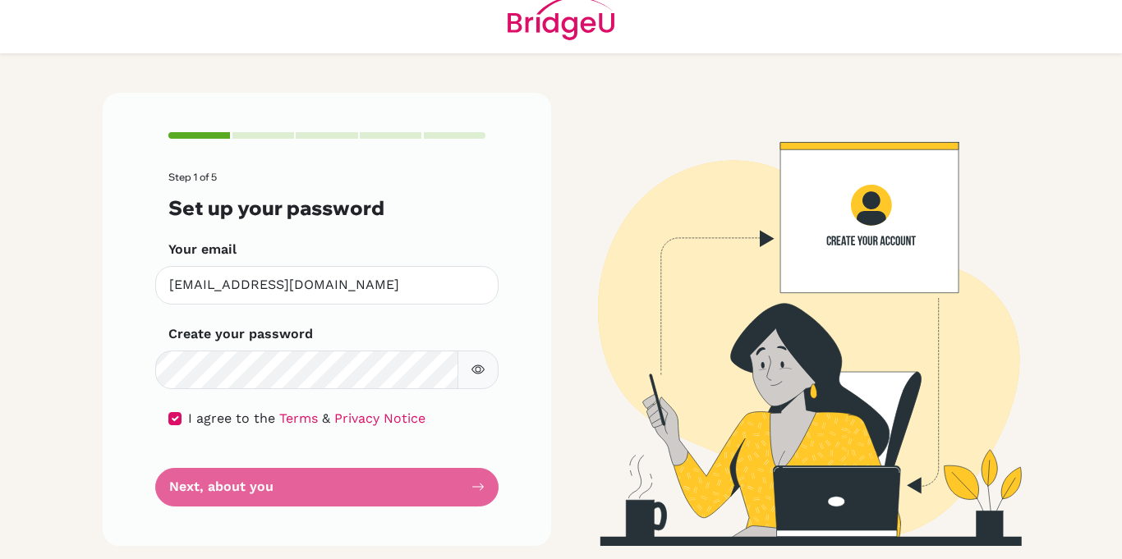
click at [486, 471] on div "Step 1 of 5 Set up your password Your email [EMAIL_ADDRESS][DOMAIN_NAME] Invali…" at bounding box center [327, 319] width 449 height 453
click at [491, 475] on div "Step 1 of 5 Set up your password Your email [EMAIL_ADDRESS][DOMAIN_NAME] Invali…" at bounding box center [327, 319] width 449 height 453
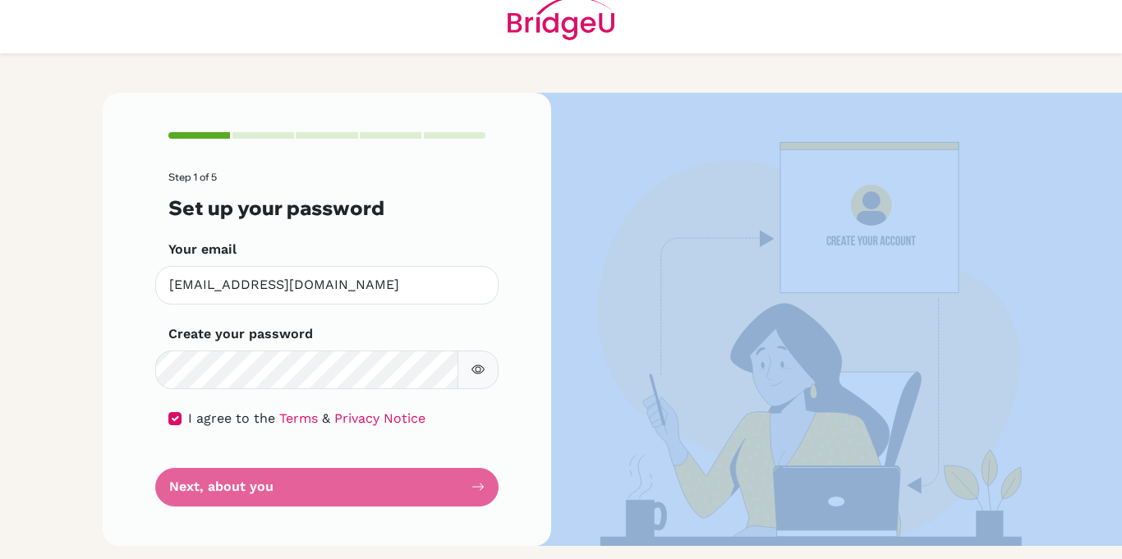
click at [491, 475] on div "Step 1 of 5 Set up your password Your email [EMAIL_ADDRESS][DOMAIN_NAME] Invali…" at bounding box center [327, 319] width 449 height 453
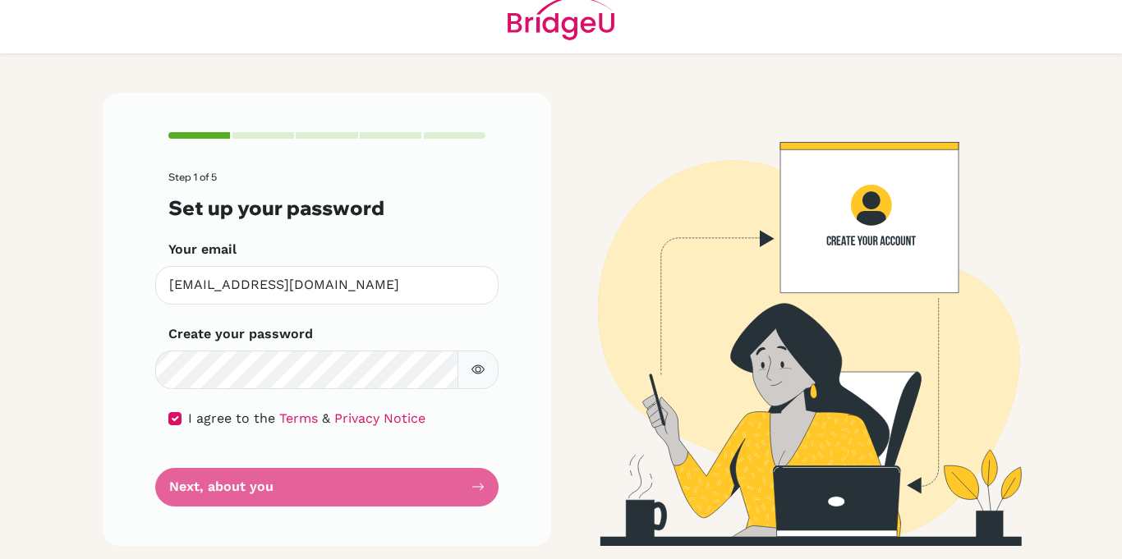
click at [467, 486] on form "Step 1 of 5 Set up your password Your email [EMAIL_ADDRESS][DOMAIN_NAME] Invali…" at bounding box center [326, 339] width 317 height 334
click at [463, 489] on form "Step 1 of 5 Set up your password Your email [EMAIL_ADDRESS][DOMAIN_NAME] Invali…" at bounding box center [326, 339] width 317 height 334
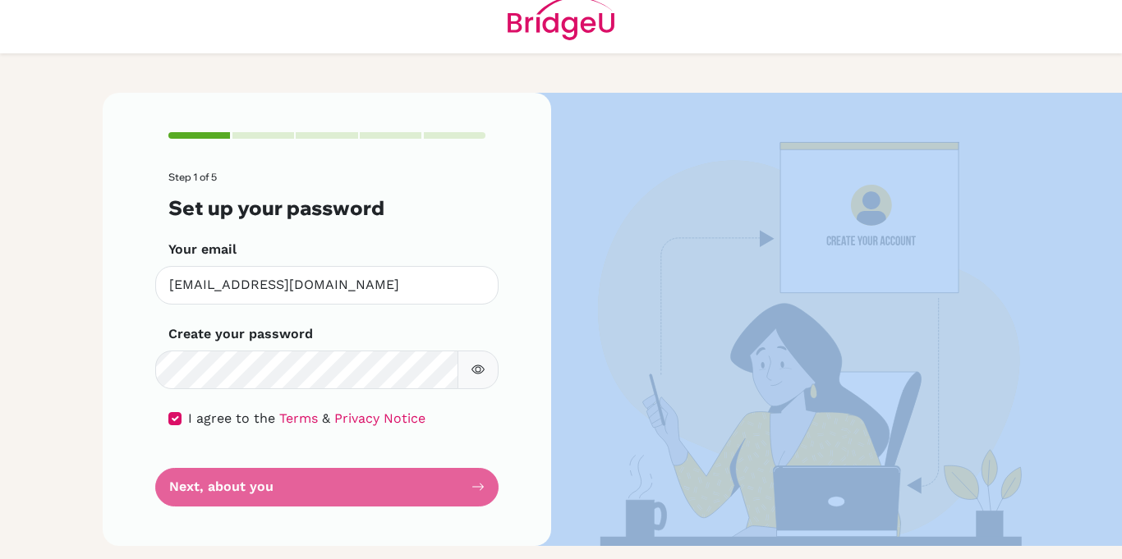
click at [463, 489] on form "Step 1 of 5 Set up your password Your email [EMAIL_ADDRESS][DOMAIN_NAME] Invali…" at bounding box center [326, 339] width 317 height 334
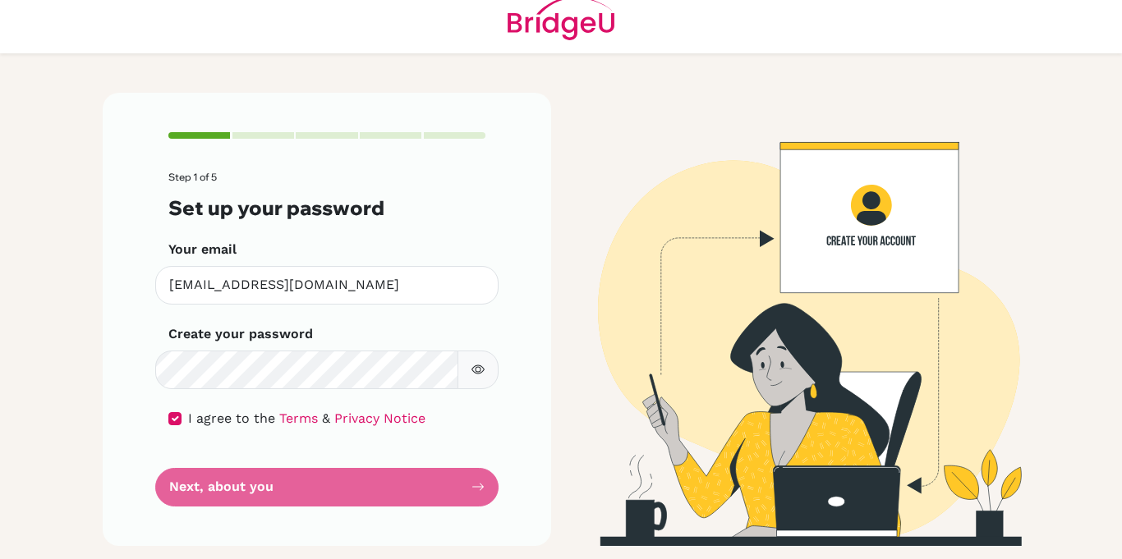
click at [463, 489] on form "Step 1 of 5 Set up your password Your email [EMAIL_ADDRESS][DOMAIN_NAME] Invali…" at bounding box center [326, 339] width 317 height 334
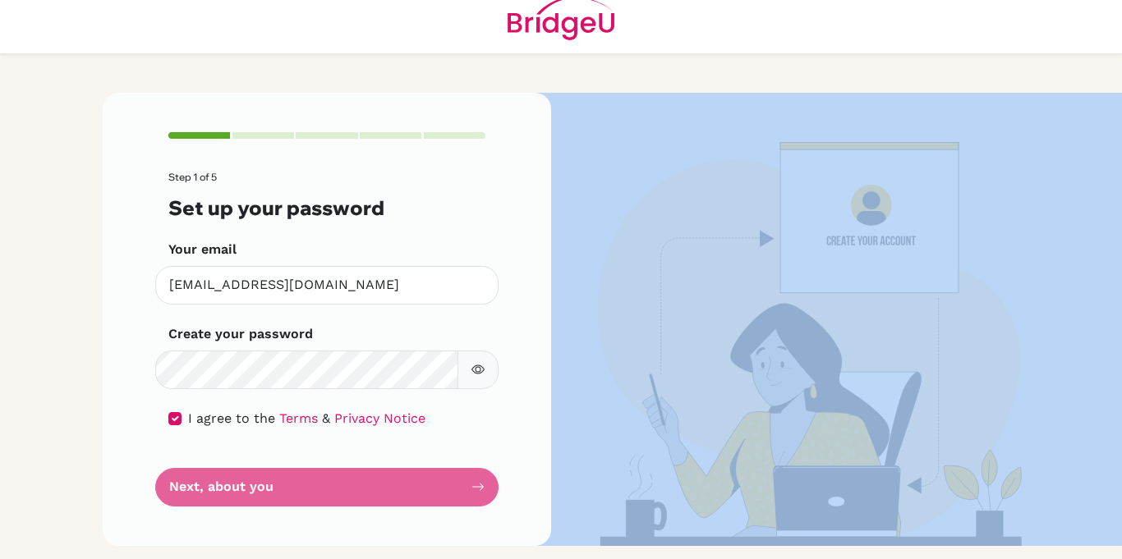
click at [463, 489] on form "Step 1 of 5 Set up your password Your email [EMAIL_ADDRESS][DOMAIN_NAME] Invali…" at bounding box center [326, 339] width 317 height 334
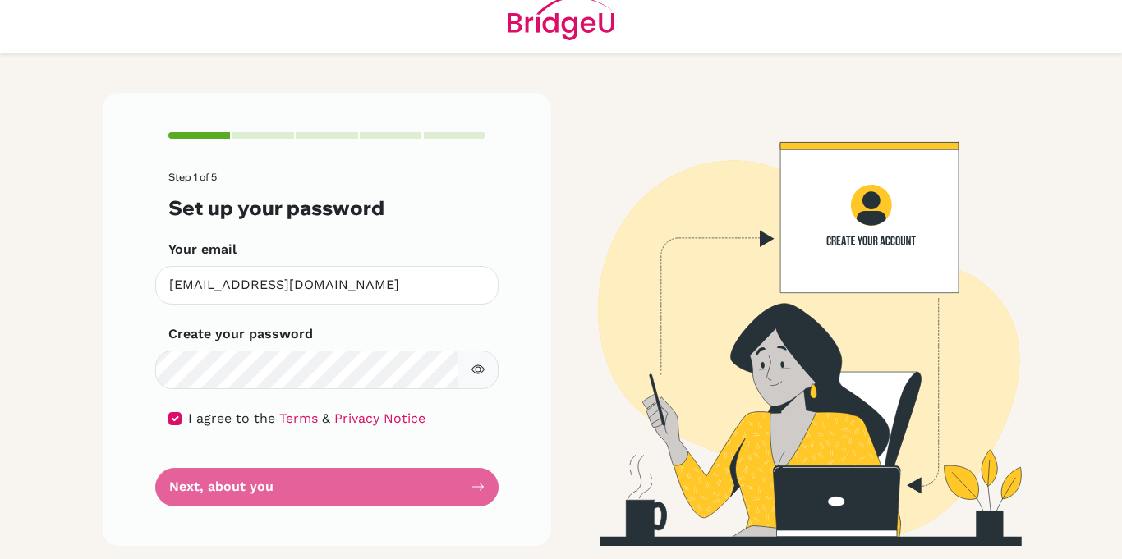
click at [463, 489] on form "Step 1 of 5 Set up your password Your email [EMAIL_ADDRESS][DOMAIN_NAME] Invali…" at bounding box center [326, 339] width 317 height 334
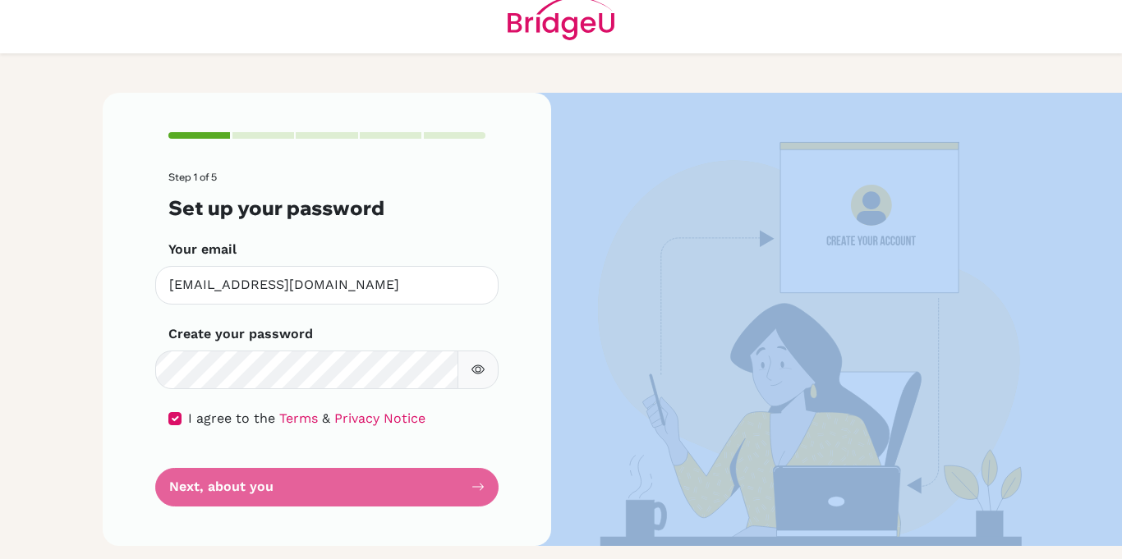
click at [463, 489] on form "Step 1 of 5 Set up your password Your email [EMAIL_ADDRESS][DOMAIN_NAME] Invali…" at bounding box center [326, 339] width 317 height 334
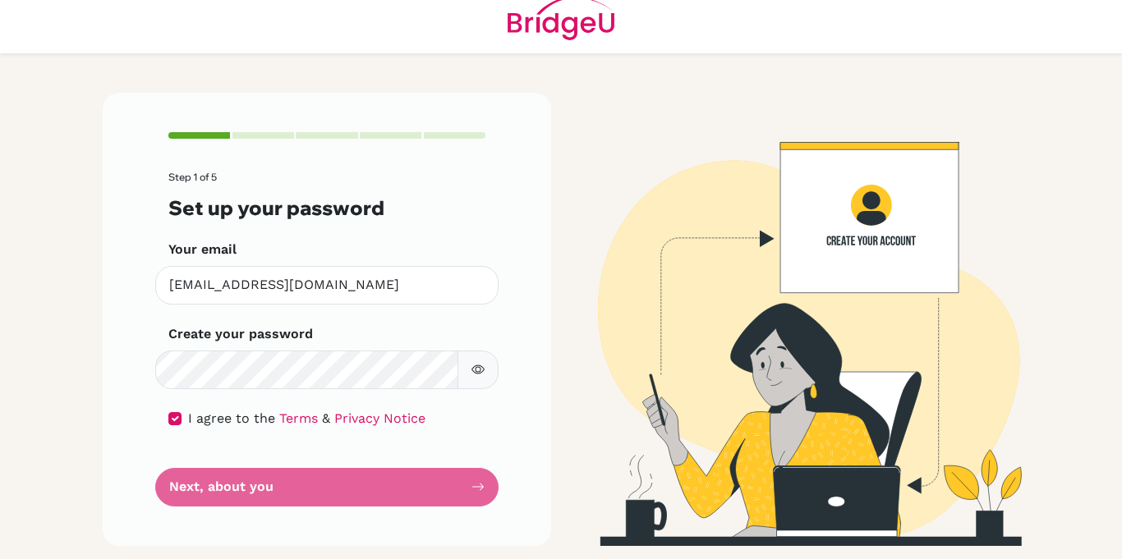
click at [463, 489] on form "Step 1 of 5 Set up your password Your email [EMAIL_ADDRESS][DOMAIN_NAME] Invali…" at bounding box center [326, 339] width 317 height 334
click at [486, 487] on div "Step 1 of 5 Set up your password Your email [EMAIL_ADDRESS][DOMAIN_NAME] Invali…" at bounding box center [327, 319] width 449 height 453
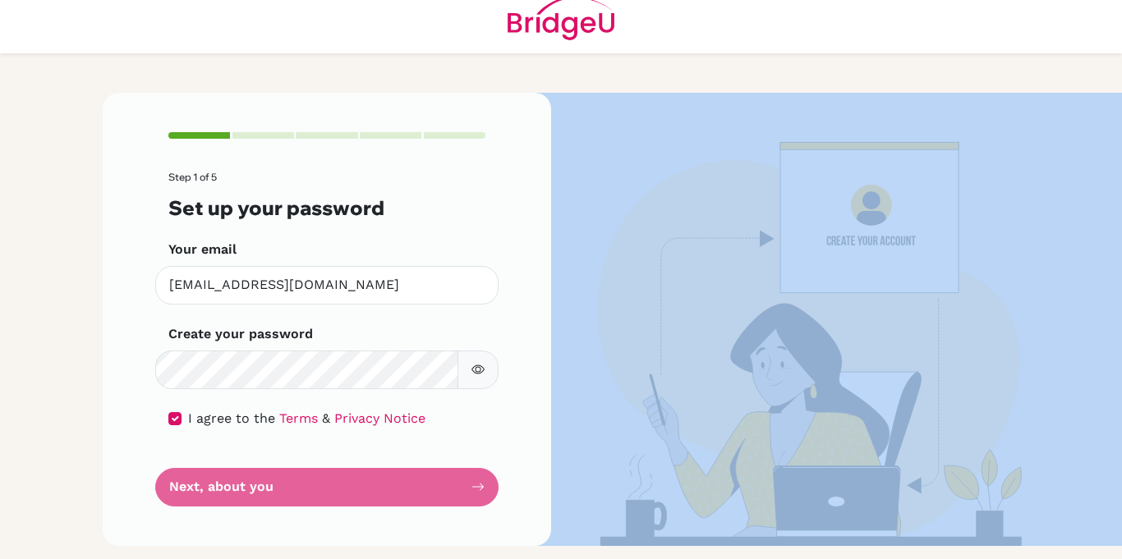
click at [486, 487] on div "Step 1 of 5 Set up your password Your email [EMAIL_ADDRESS][DOMAIN_NAME] Invali…" at bounding box center [327, 319] width 449 height 453
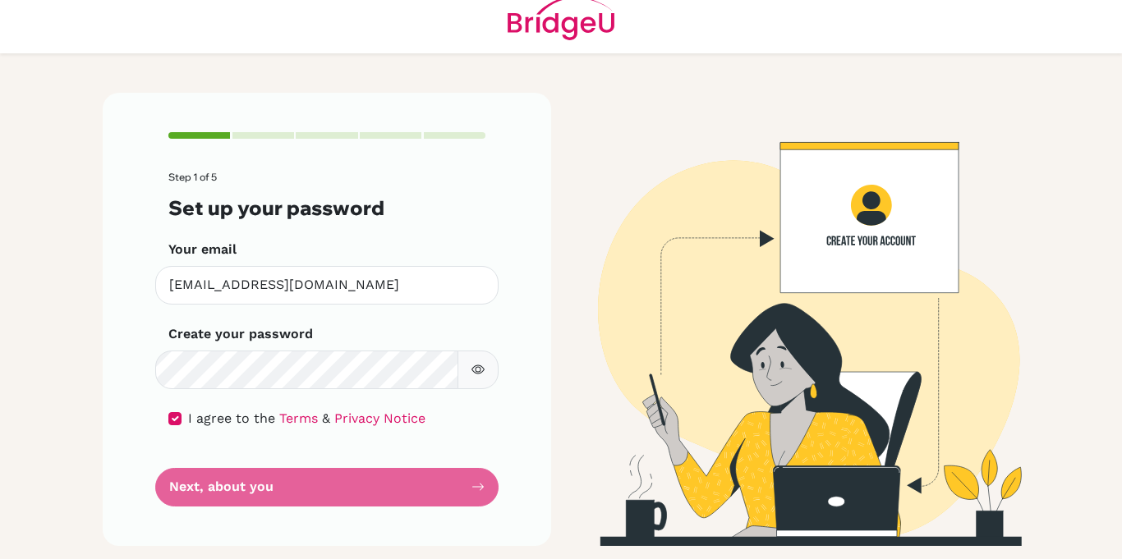
click at [256, 142] on div "Step 1 of 5 Set up your password Your email [EMAIL_ADDRESS][DOMAIN_NAME] Invali…" at bounding box center [327, 319] width 449 height 453
click at [253, 134] on div at bounding box center [263, 135] width 62 height 7
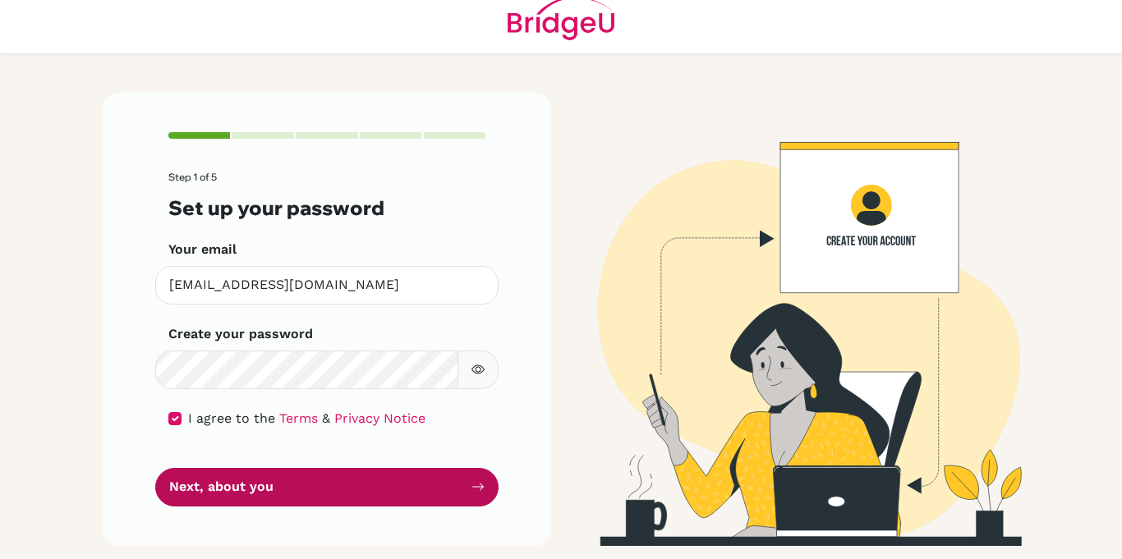
click at [200, 483] on button "Next, about you" at bounding box center [326, 487] width 343 height 39
click at [205, 492] on button "Next, about you" at bounding box center [326, 487] width 343 height 39
